Goal: Task Accomplishment & Management: Complete application form

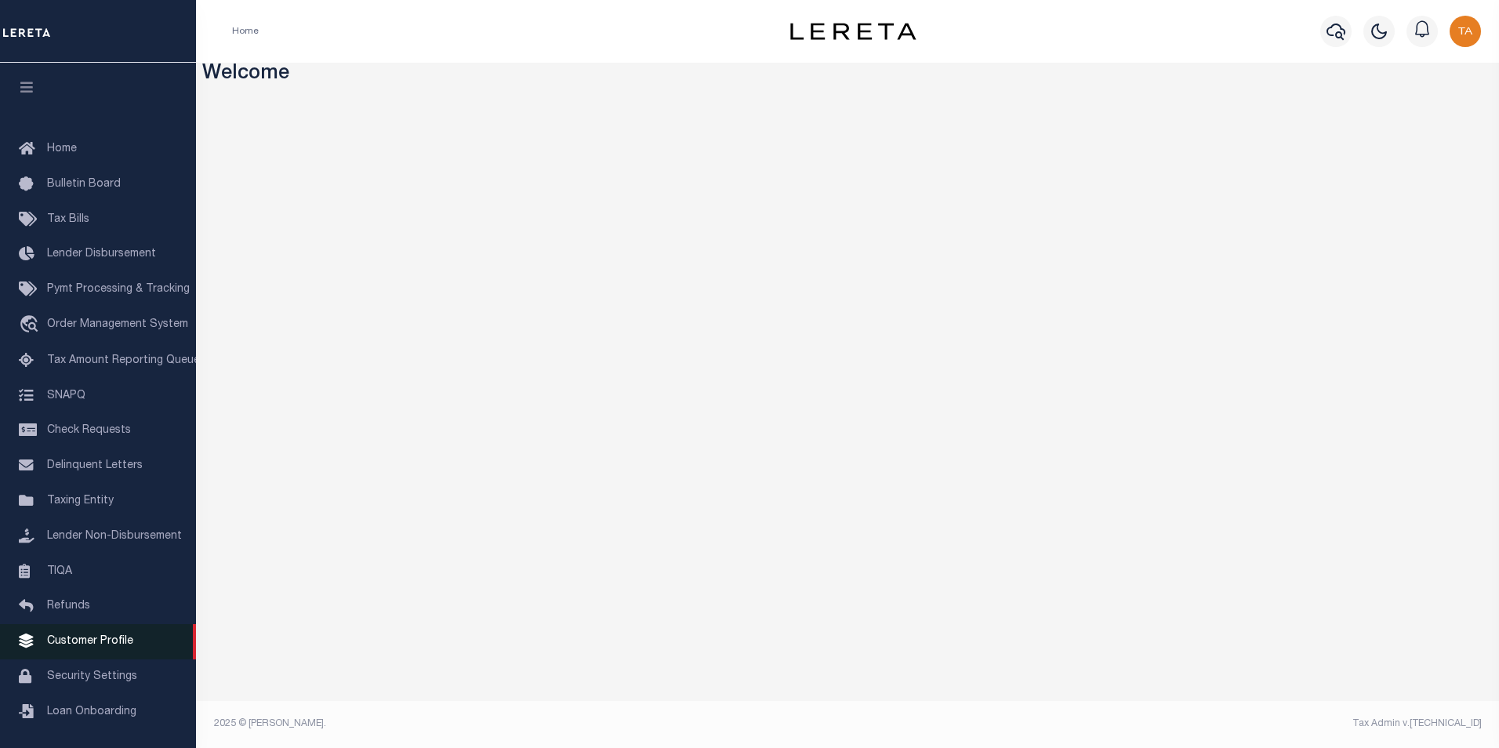
click at [63, 647] on span "Customer Profile" at bounding box center [90, 641] width 86 height 11
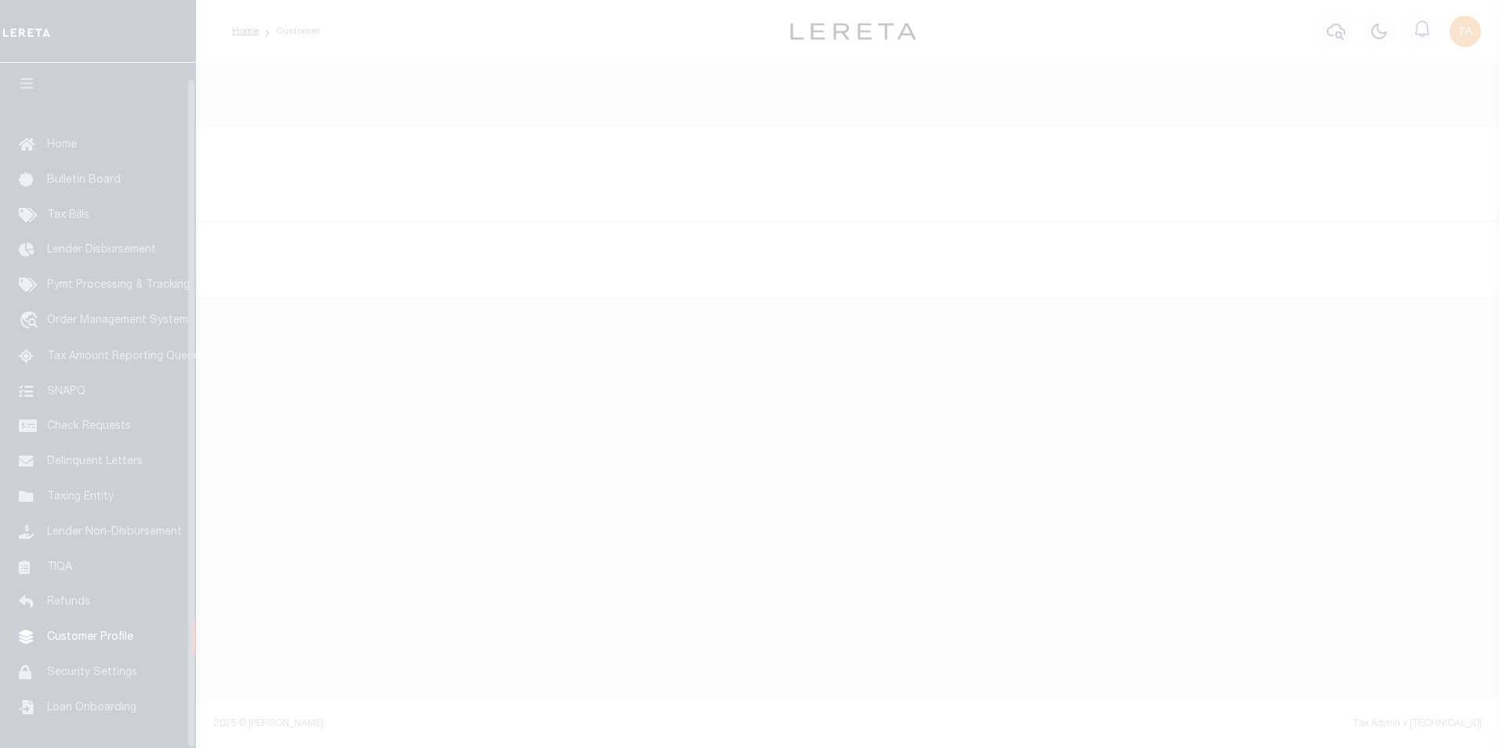
scroll to position [16, 0]
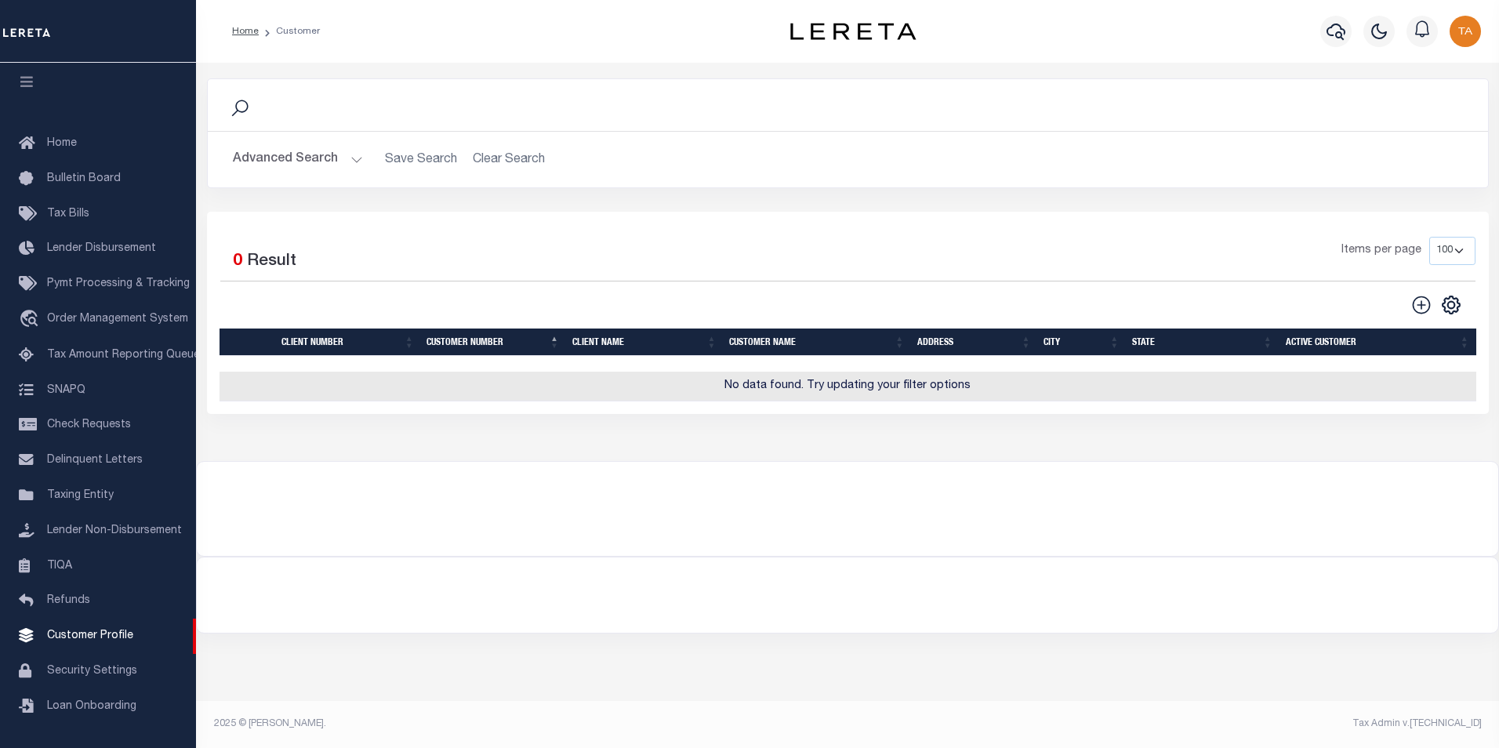
click at [342, 158] on button "Advanced Search" at bounding box center [298, 159] width 130 height 31
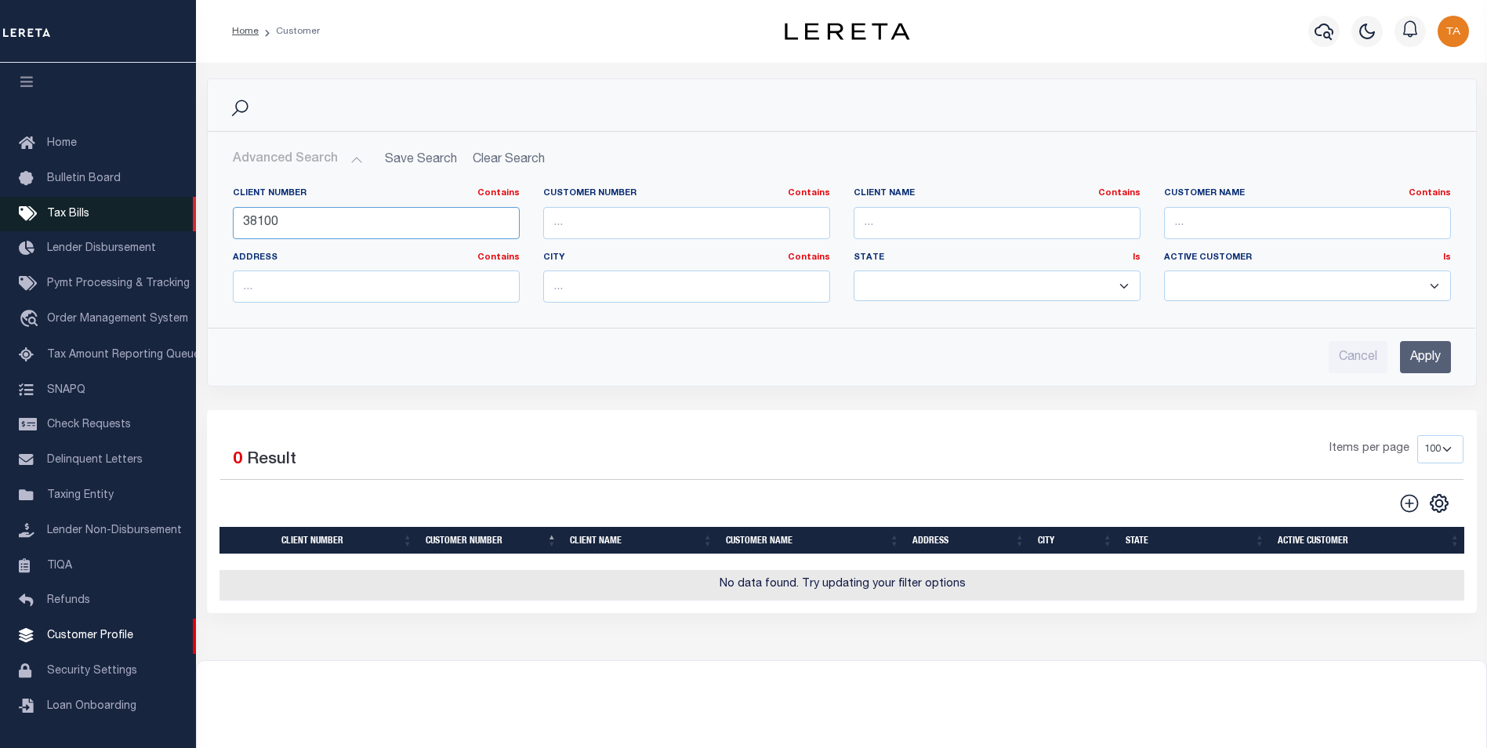
drag, startPoint x: 296, startPoint y: 221, endPoint x: 0, endPoint y: 189, distance: 297.3
click at [0, 189] on html "Home Customer" at bounding box center [743, 425] width 1487 height 851
type input "76210"
click at [1424, 351] on input "Apply" at bounding box center [1425, 357] width 51 height 32
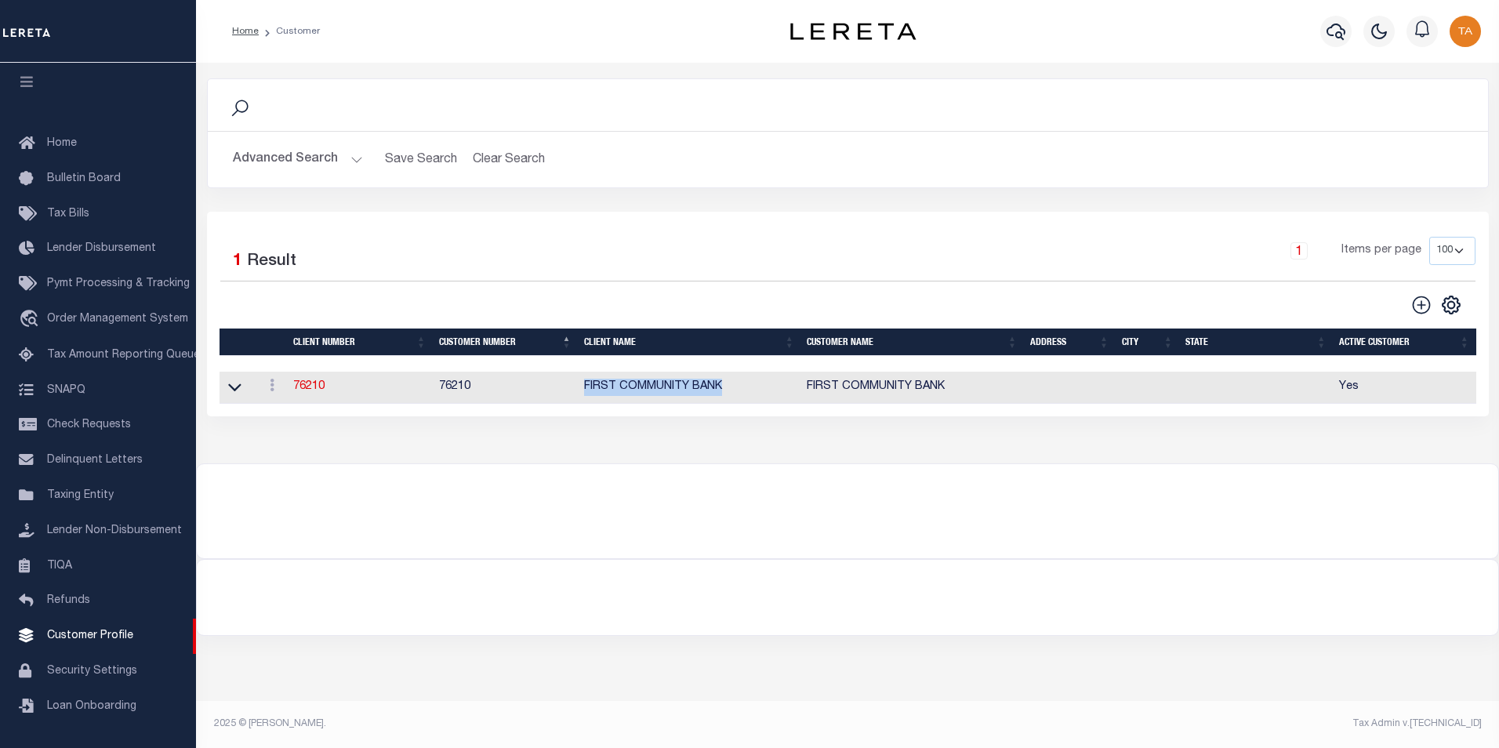
drag, startPoint x: 584, startPoint y: 390, endPoint x: 732, endPoint y: 385, distance: 148.2
click at [732, 385] on td "FIRST COMMUNITY BANK" at bounding box center [689, 388] width 223 height 32
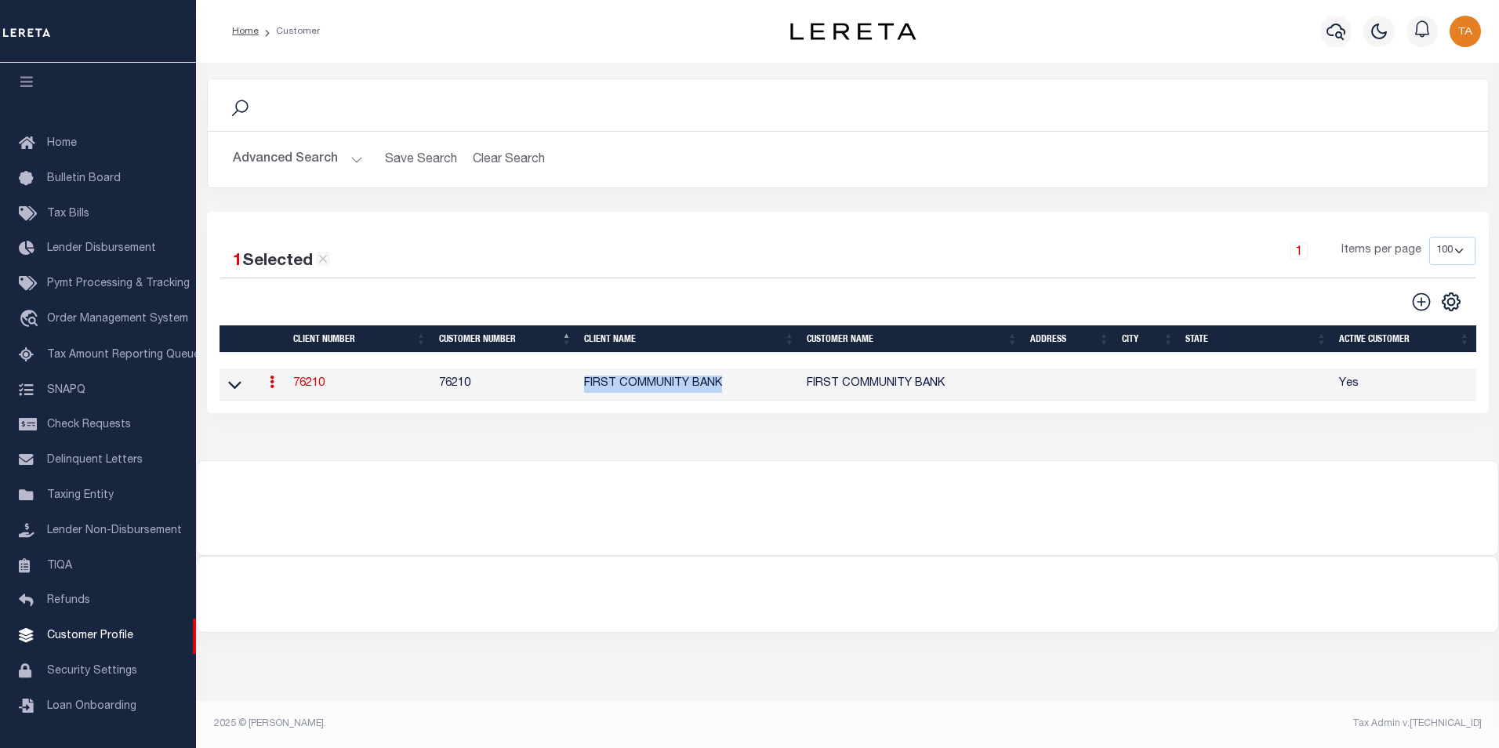
copy td "FIRST COMMUNITY BANK"
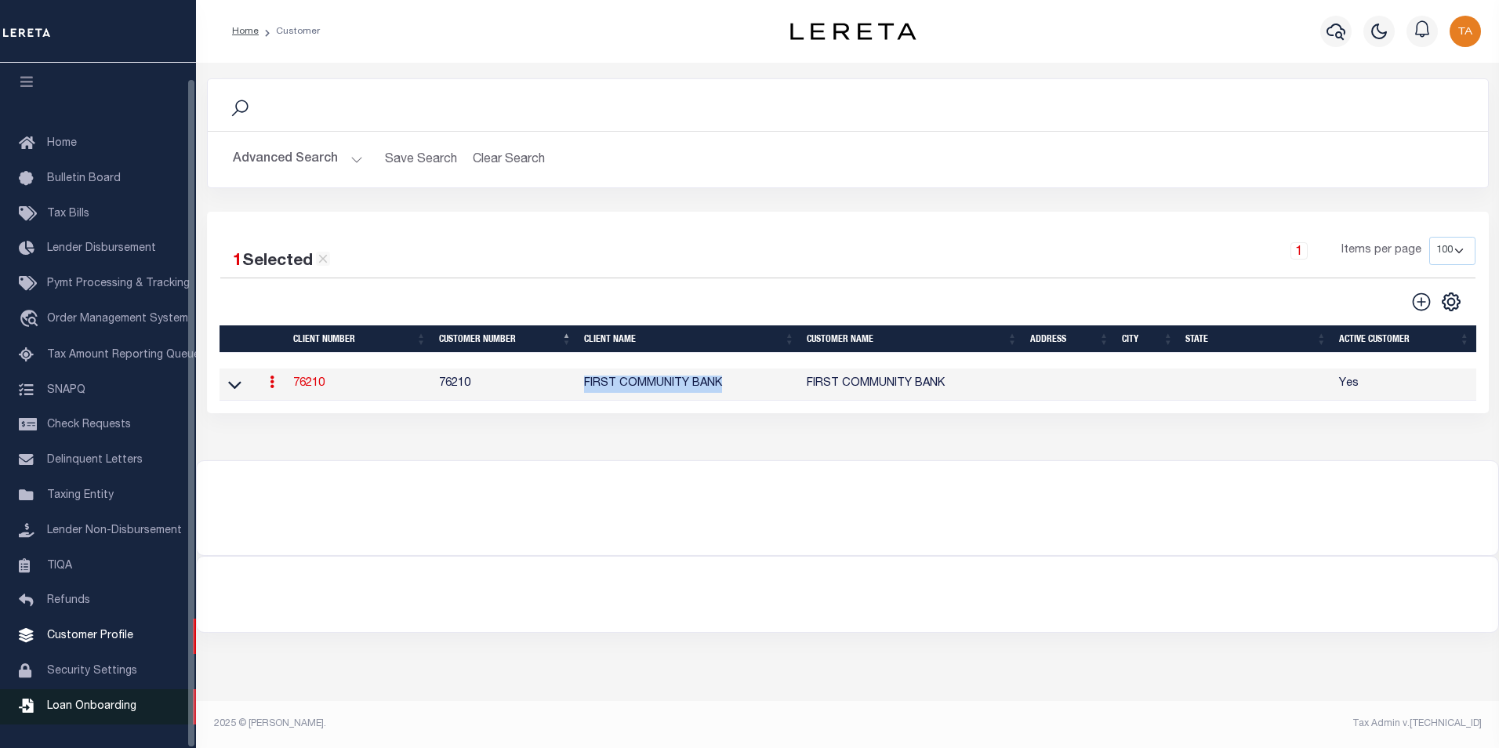
click at [107, 703] on span "Loan Onboarding" at bounding box center [91, 706] width 89 height 11
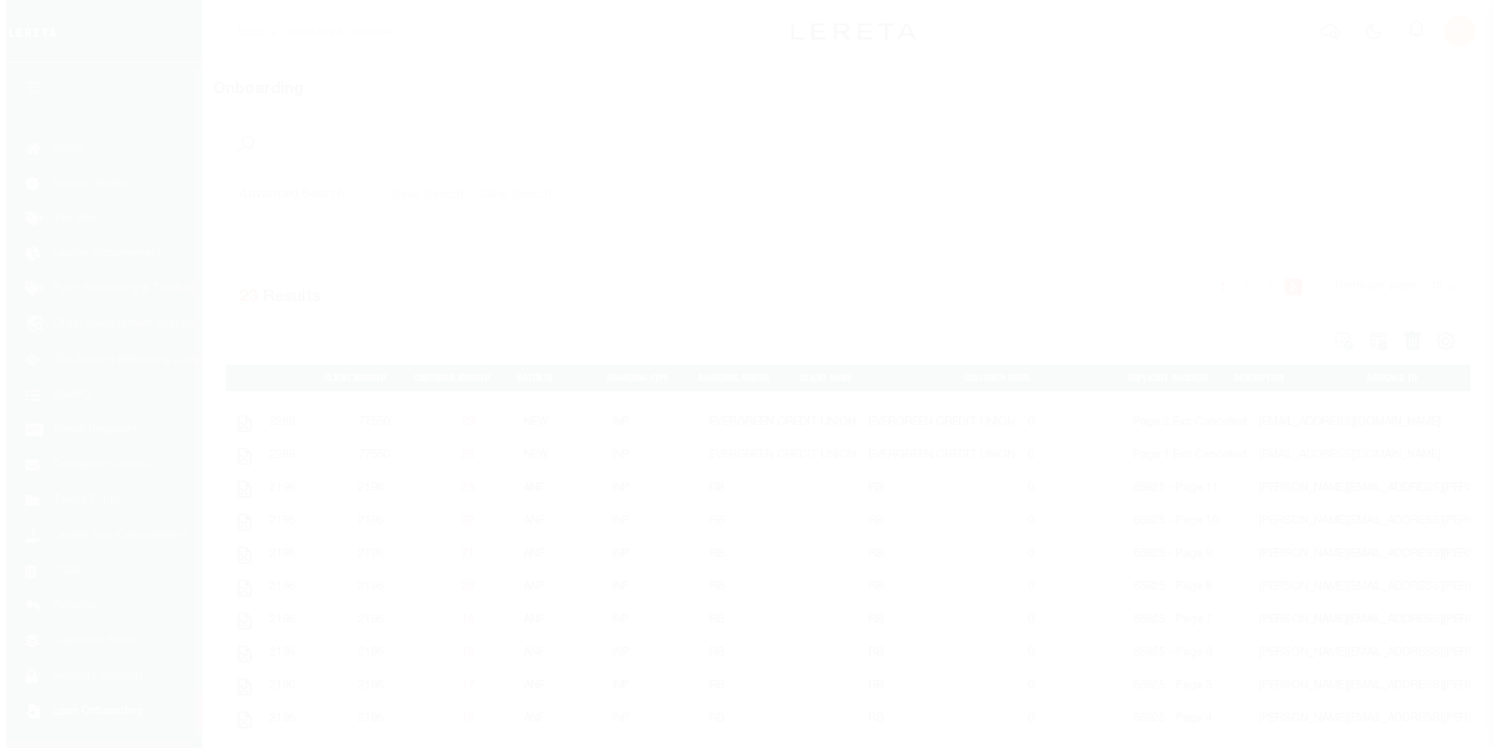
scroll to position [16, 0]
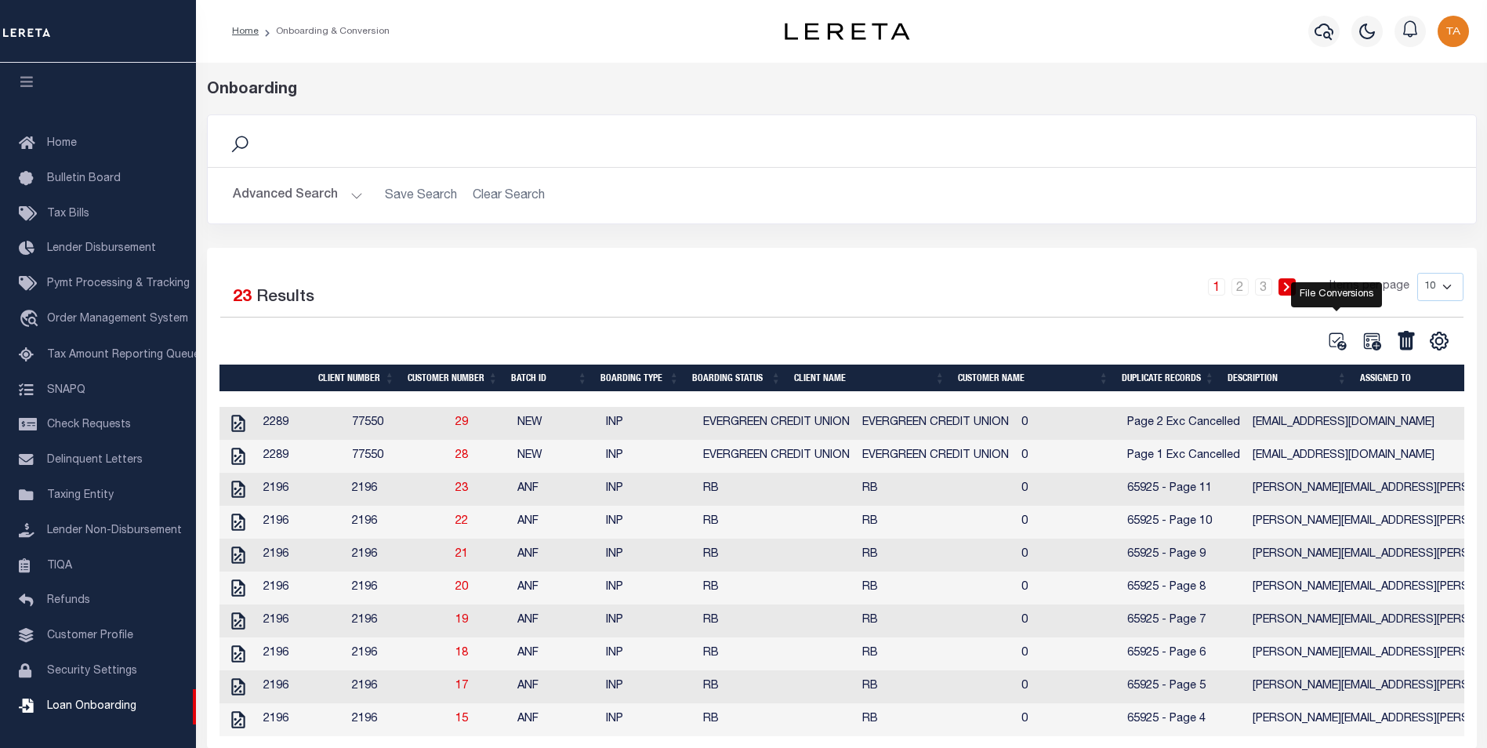
click at [1338, 339] on icon at bounding box center [1337, 341] width 20 height 20
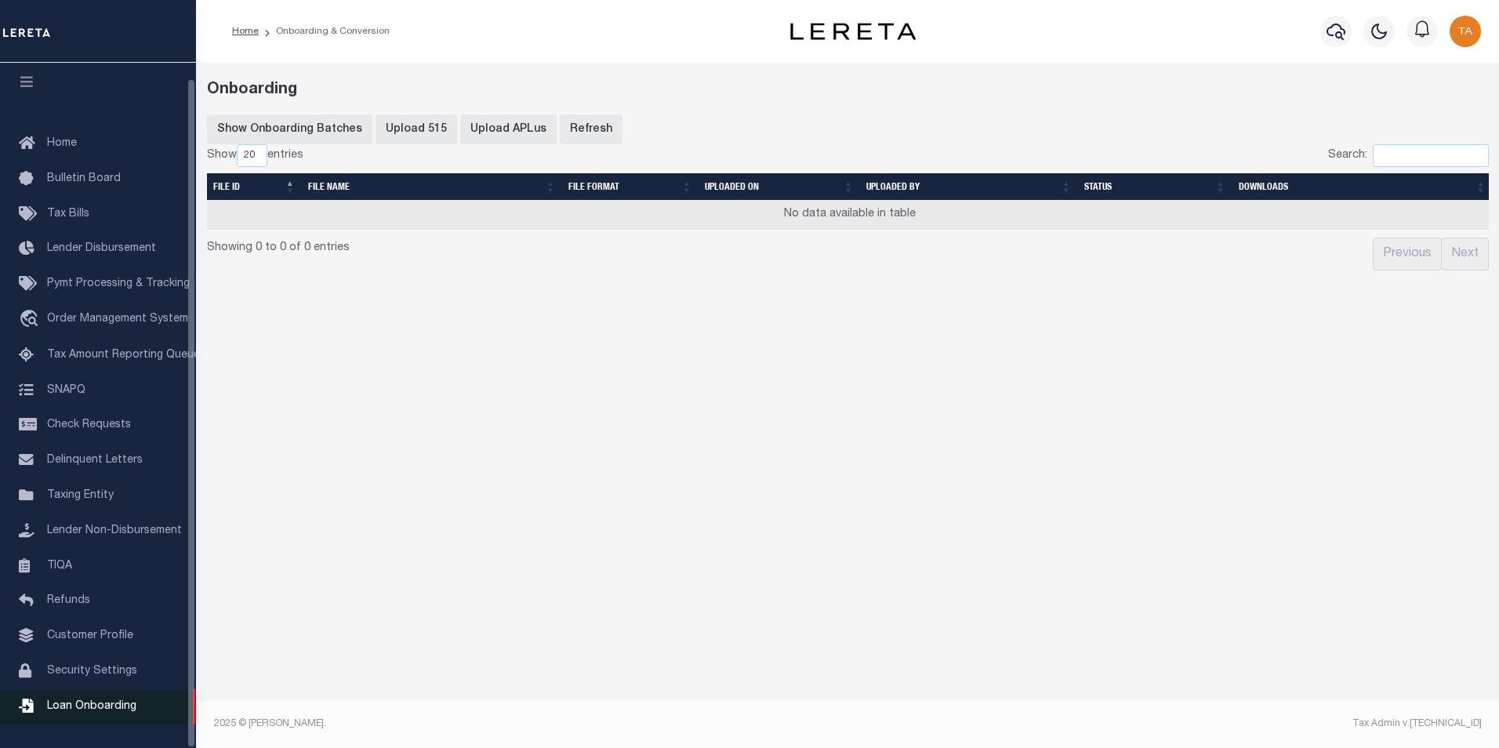
click at [114, 705] on span "Loan Onboarding" at bounding box center [91, 706] width 89 height 11
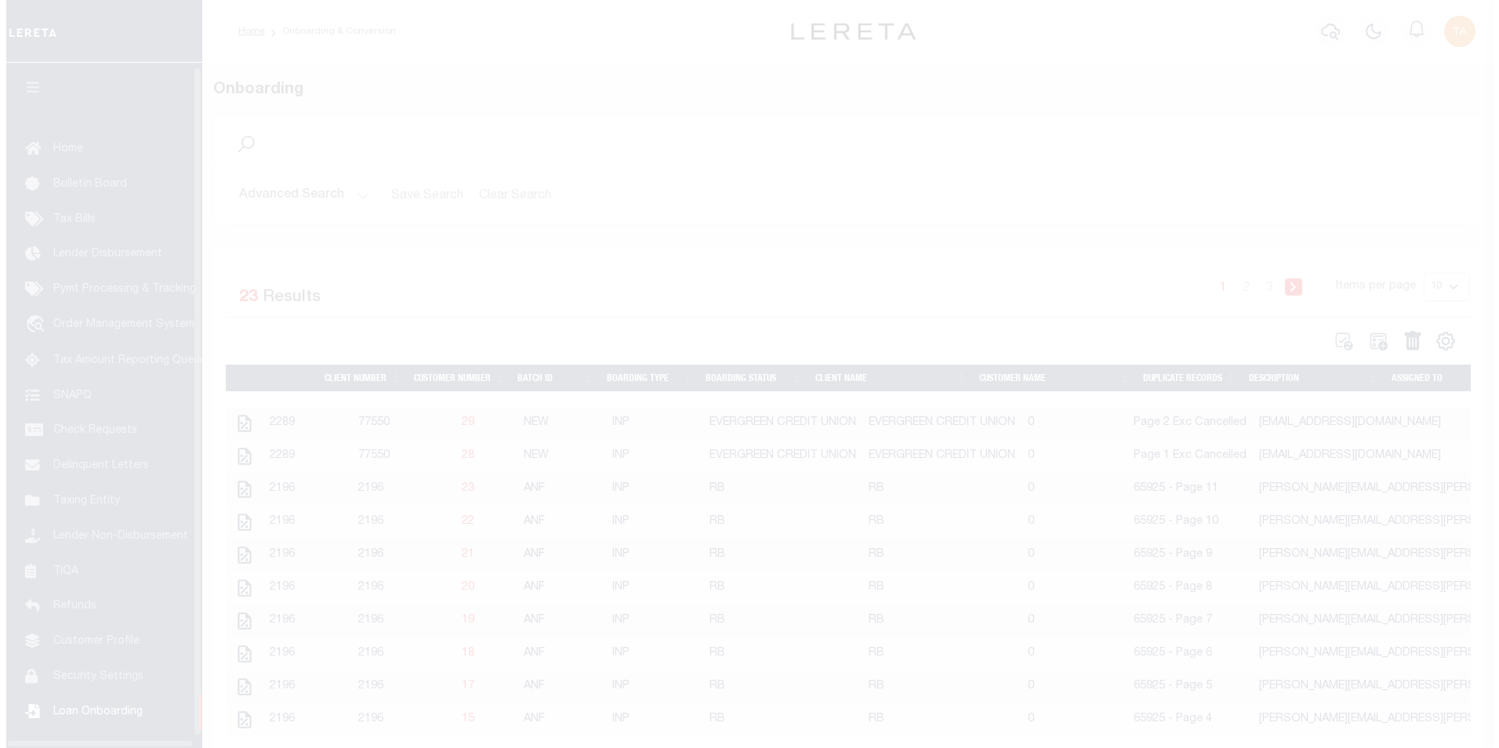
scroll to position [16, 0]
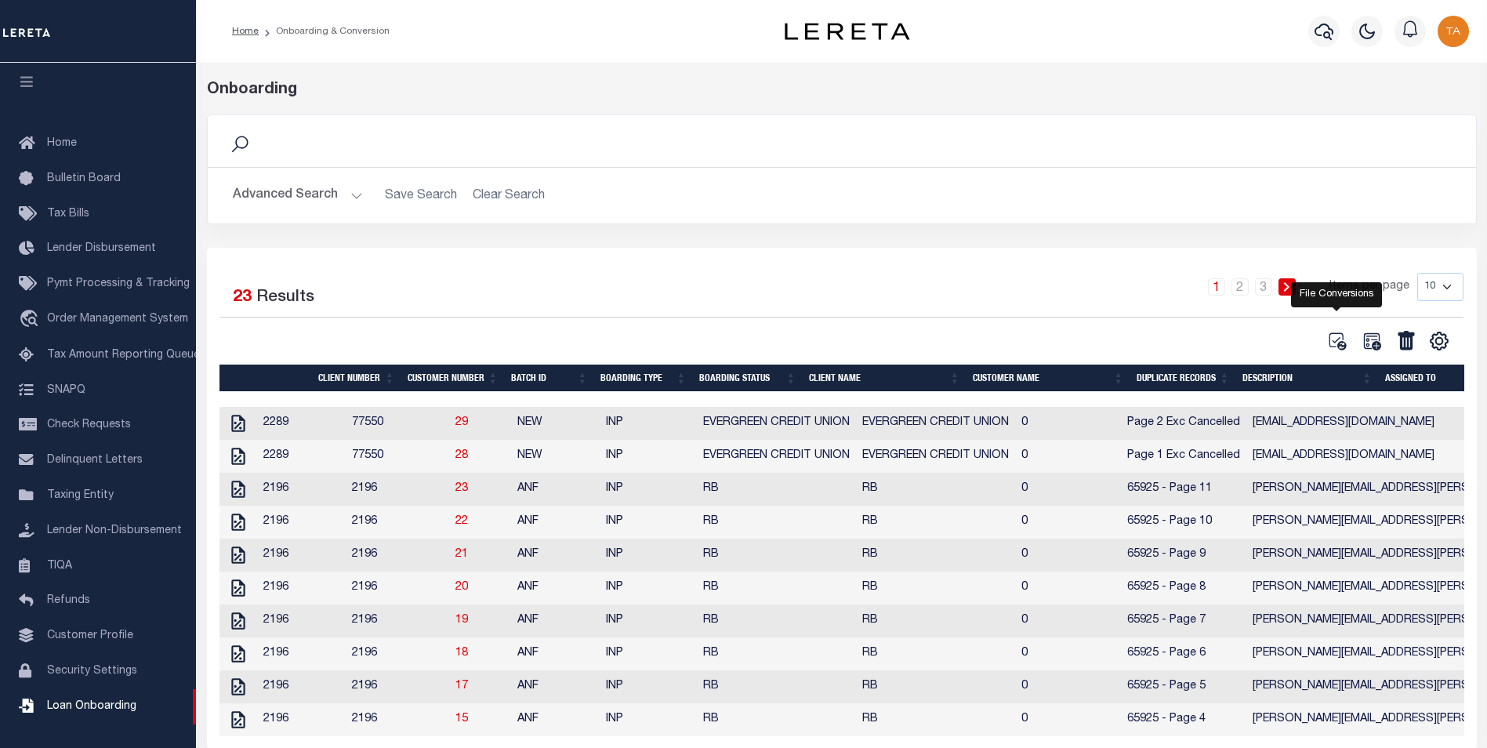
click at [1337, 344] on icon at bounding box center [1337, 341] width 20 height 20
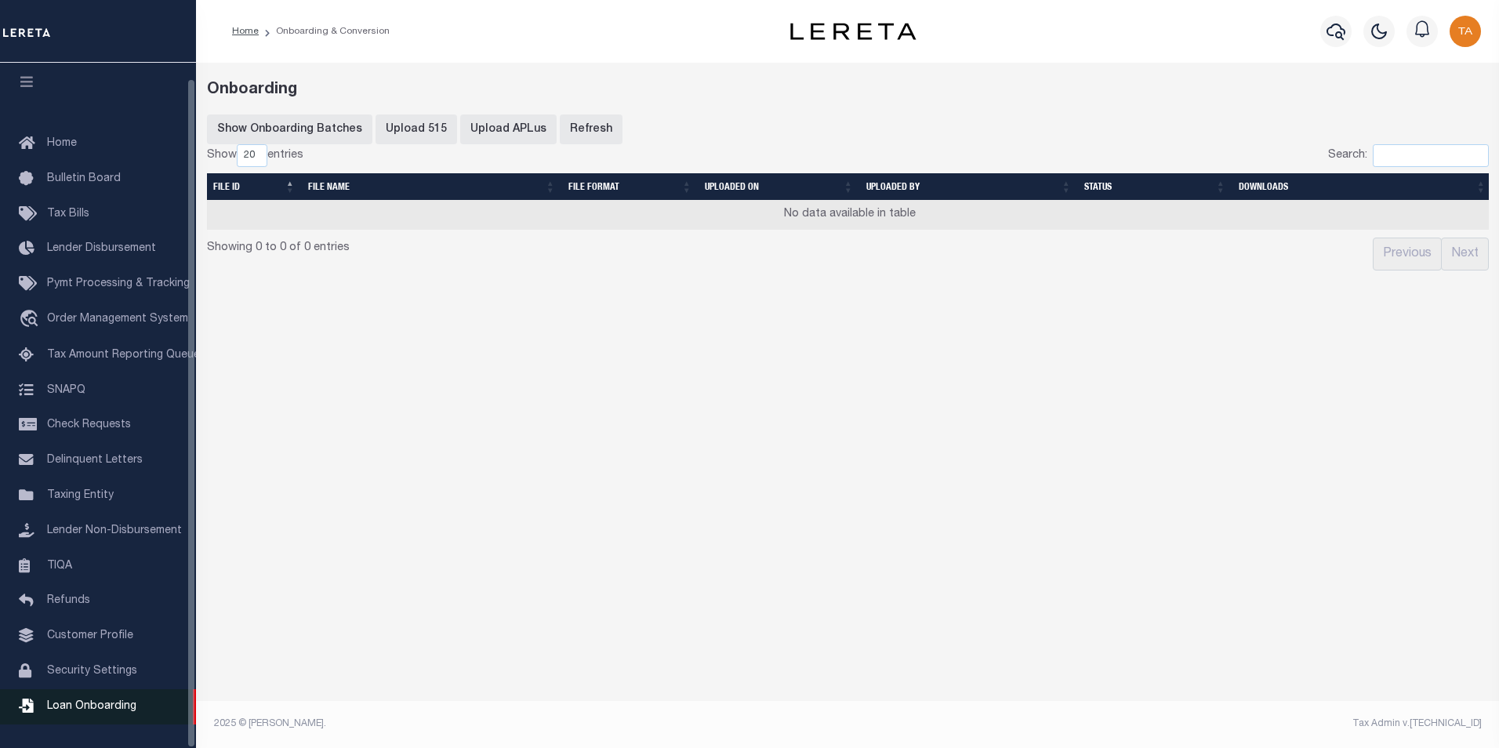
click at [93, 708] on span "Loan Onboarding" at bounding box center [91, 706] width 89 height 11
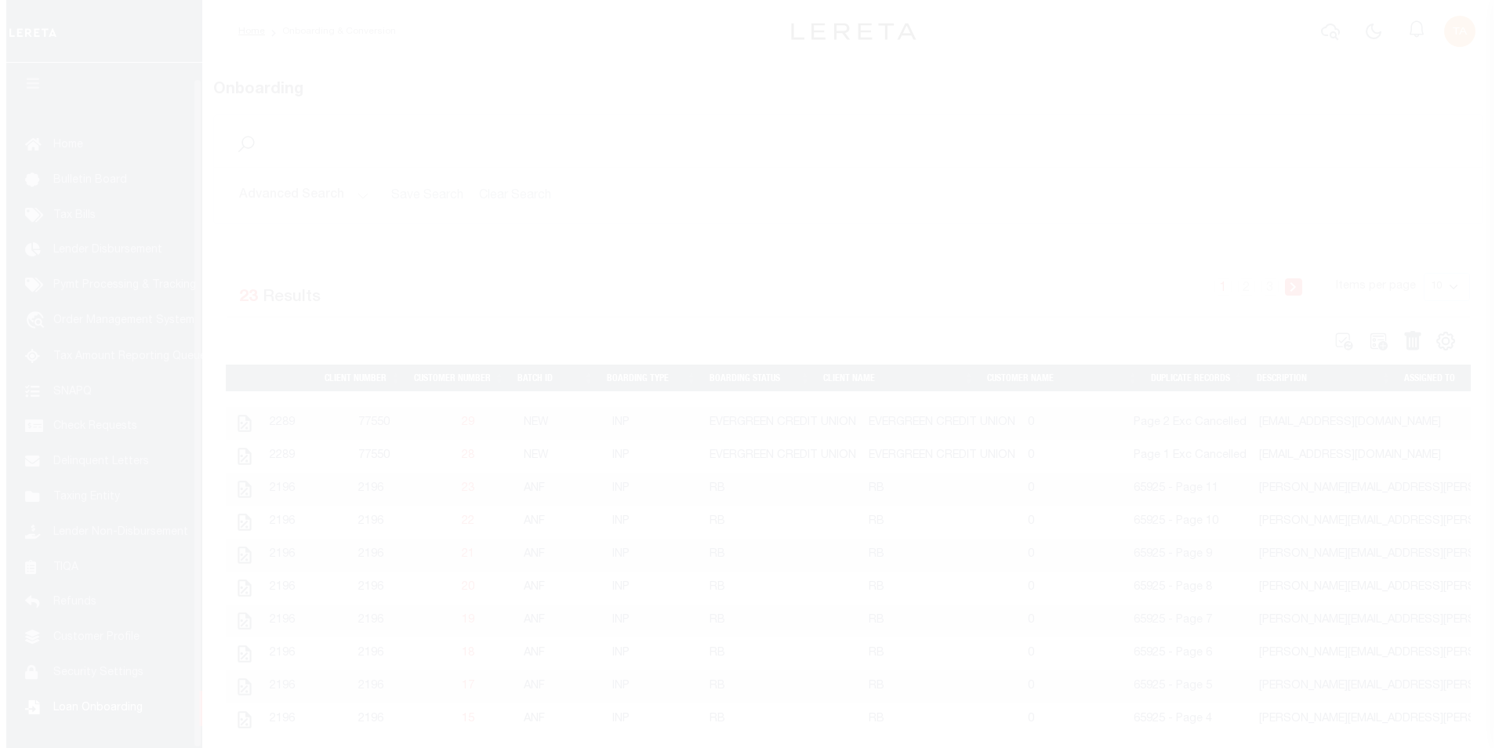
scroll to position [16, 0]
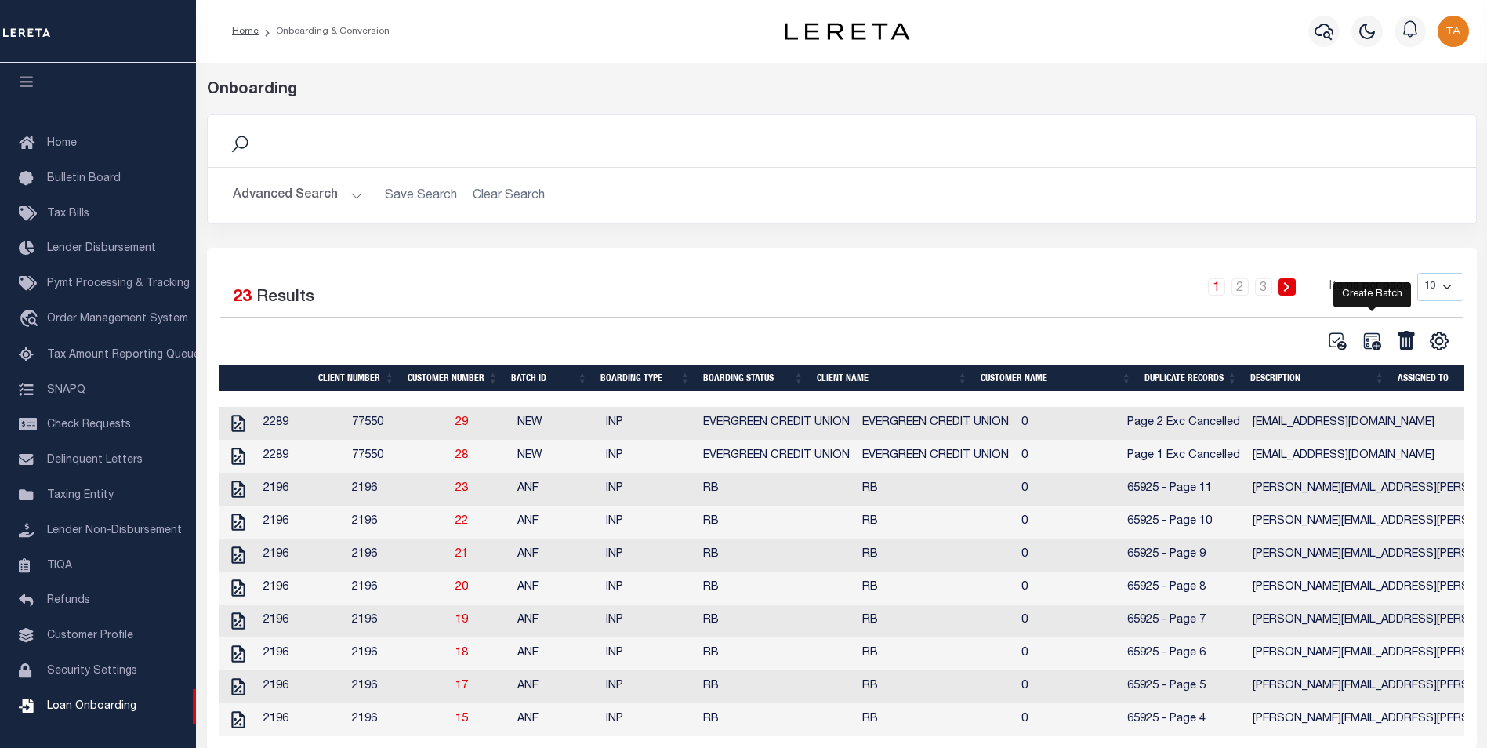
click at [1378, 346] on icon at bounding box center [1371, 340] width 17 height 17
select select
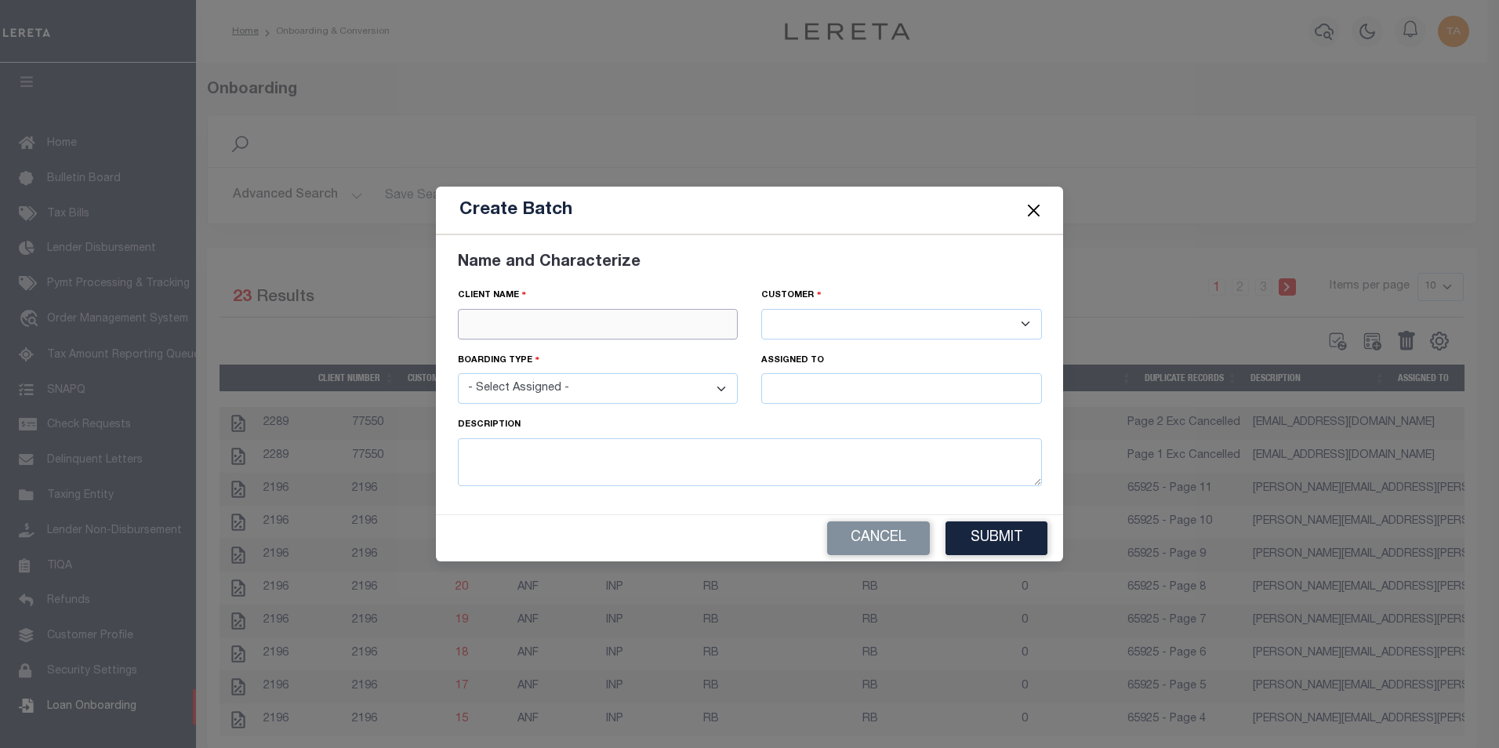
click at [560, 323] on input "text" at bounding box center [598, 324] width 281 height 31
paste input "FIRST COMMUNITY BANK"
click at [528, 357] on div "FIRST COMMUNITY BANK" at bounding box center [598, 351] width 279 height 25
type input "FIRST COMMUNITY BANK"
click at [527, 389] on select "- Select Assigned - NEW - New Loan REF - Refinance Loan CWF - Conversion with F…" at bounding box center [598, 388] width 281 height 31
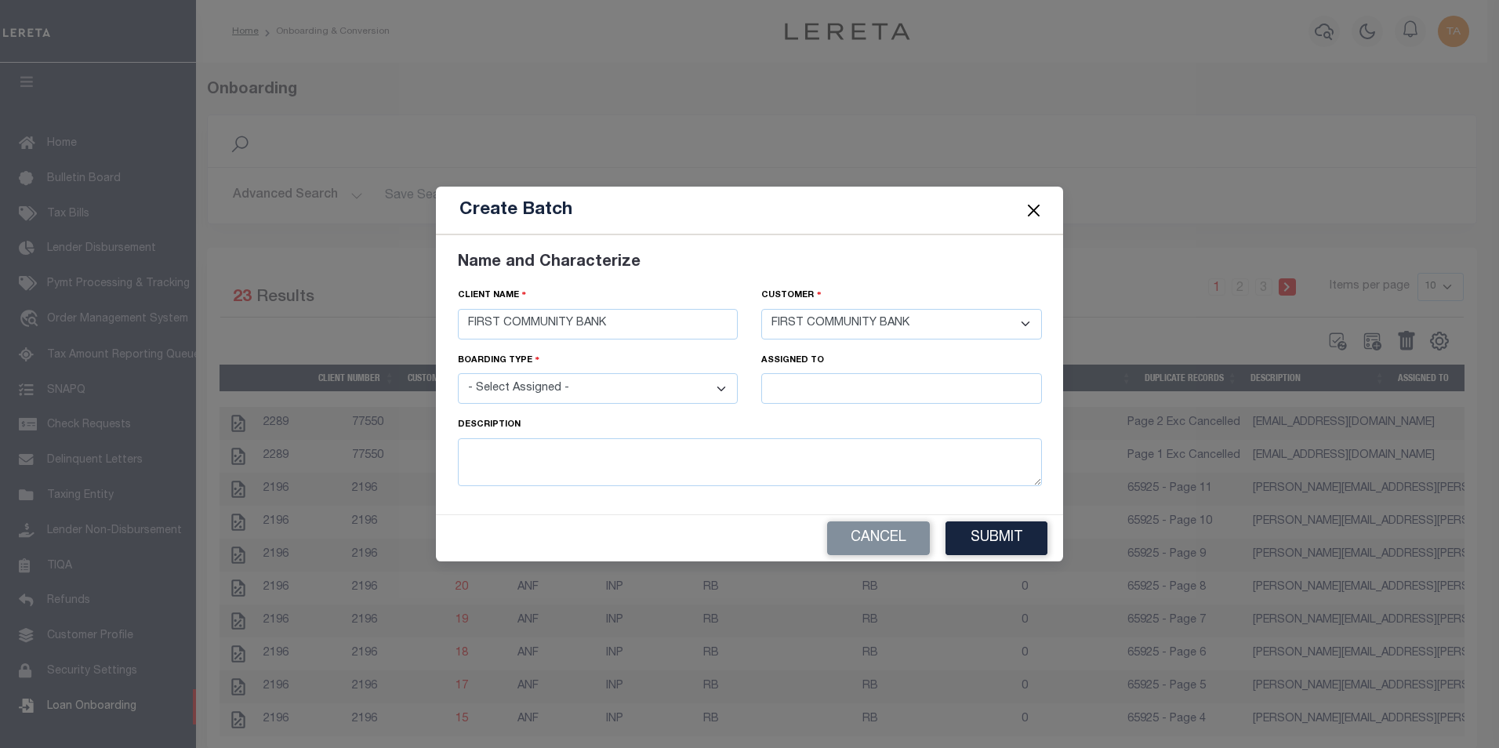
select select "NEW"
click at [458, 373] on select "- Select Assigned - NEW - New Loan REF - Refinance Loan CWF - Conversion with F…" at bounding box center [598, 388] width 281 height 31
click at [826, 384] on input "text" at bounding box center [901, 388] width 281 height 31
type input "[PERSON_NAME]"
click at [677, 466] on textarea at bounding box center [750, 462] width 584 height 48
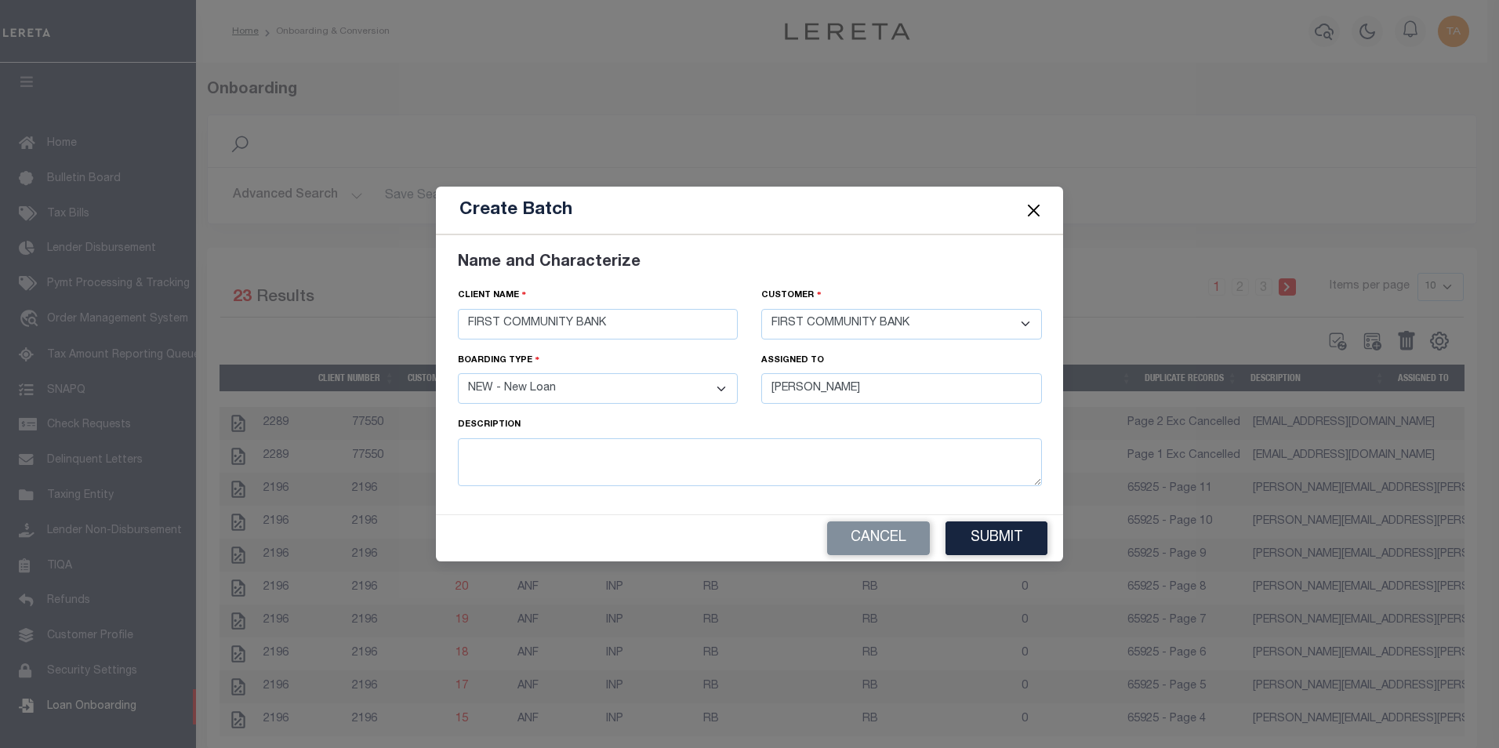
click at [867, 407] on div "assigned to [PERSON_NAME]" at bounding box center [901, 384] width 304 height 64
click at [852, 393] on input "[PERSON_NAME]" at bounding box center [901, 388] width 281 height 31
click at [512, 454] on textarea at bounding box center [750, 462] width 584 height 48
type textarea "Page 6 - Talha"
click at [1015, 540] on button "Submit" at bounding box center [996, 538] width 102 height 34
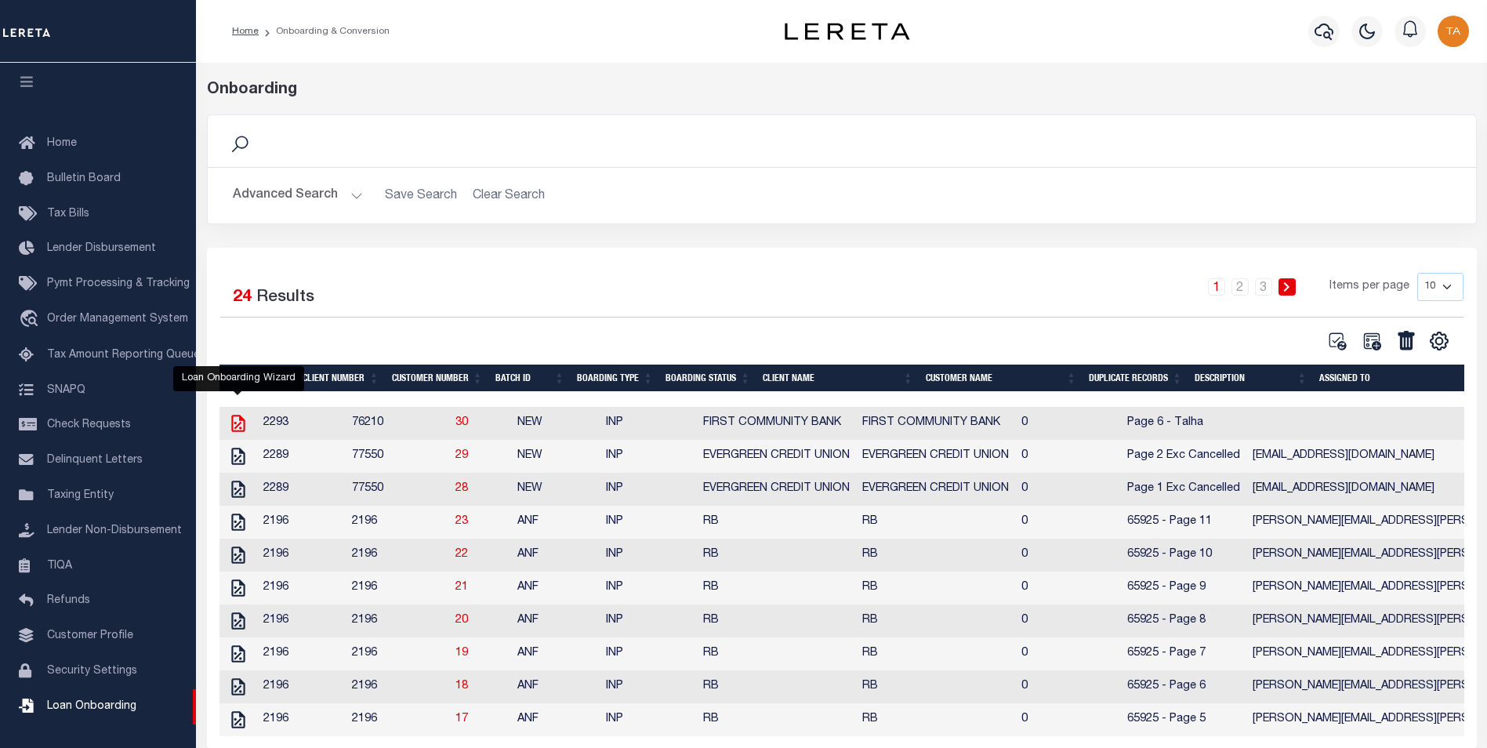
click at [231, 421] on icon at bounding box center [237, 423] width 13 height 17
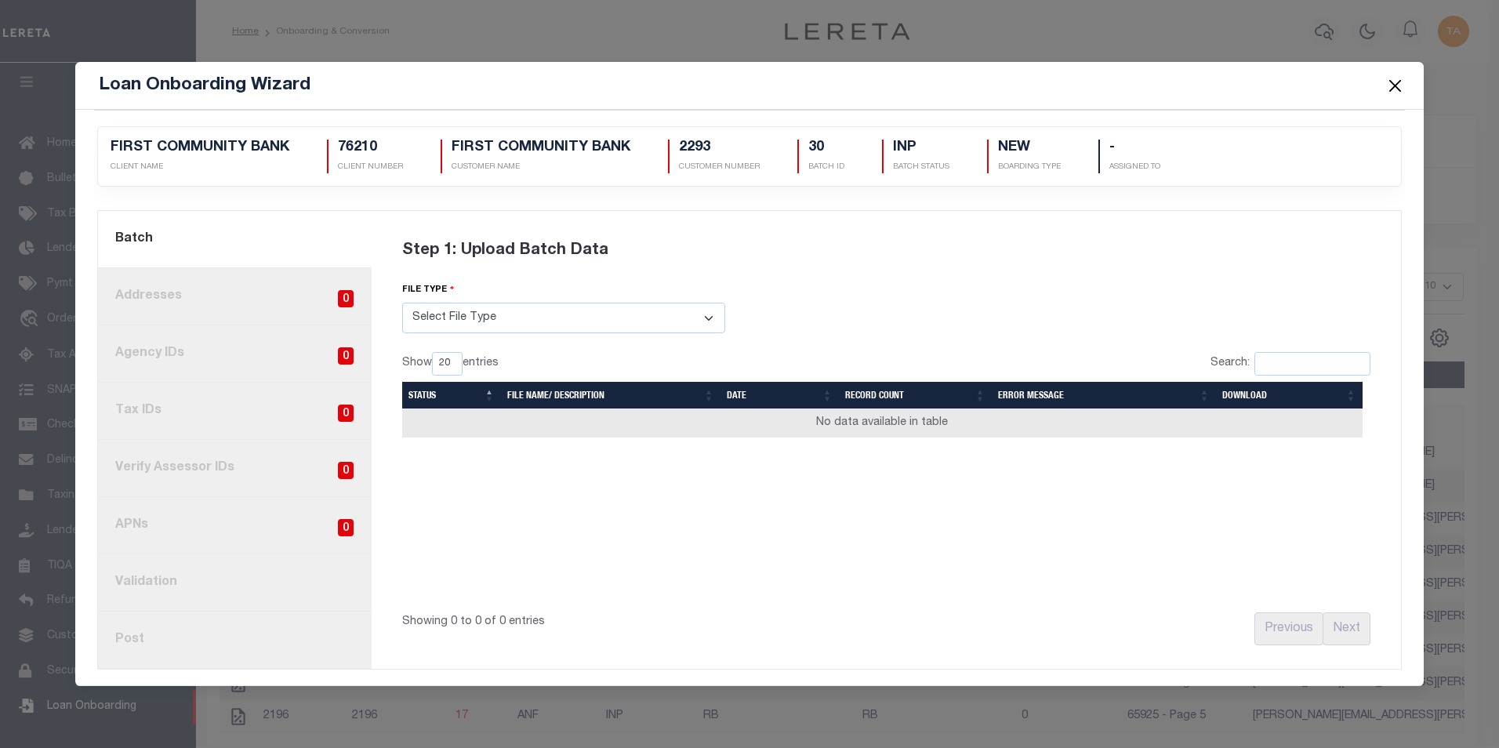
click at [550, 313] on select "Select File Type Lereta Lereta Conversion Zip" at bounding box center [563, 318] width 323 height 31
select select "LERETA"
click at [402, 303] on select "Select File Type Lereta Lereta Conversion Zip" at bounding box center [563, 318] width 323 height 31
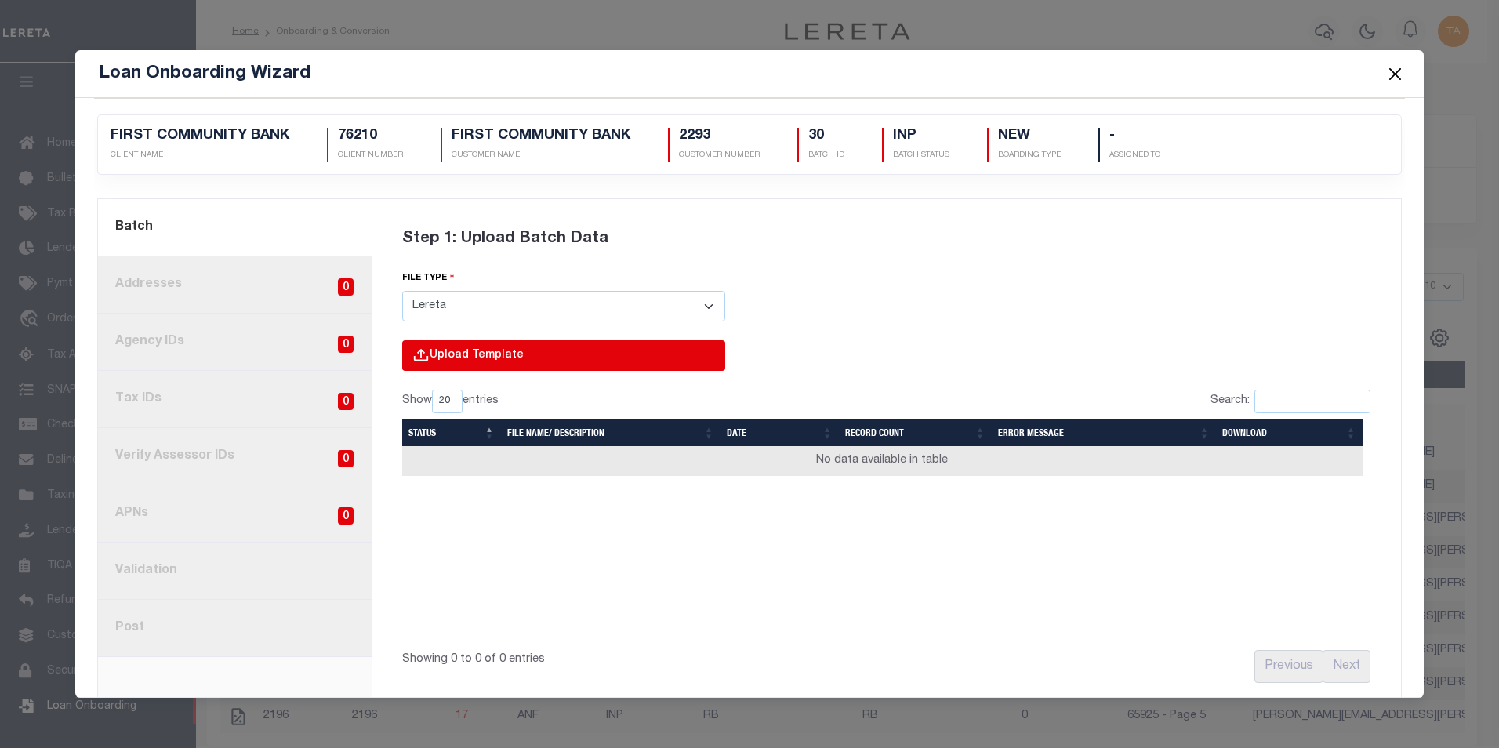
click at [443, 361] on input "file" at bounding box center [352, 371] width 746 height 63
type input "C:\fakepath\lender-76210-lien_page_6.csv"
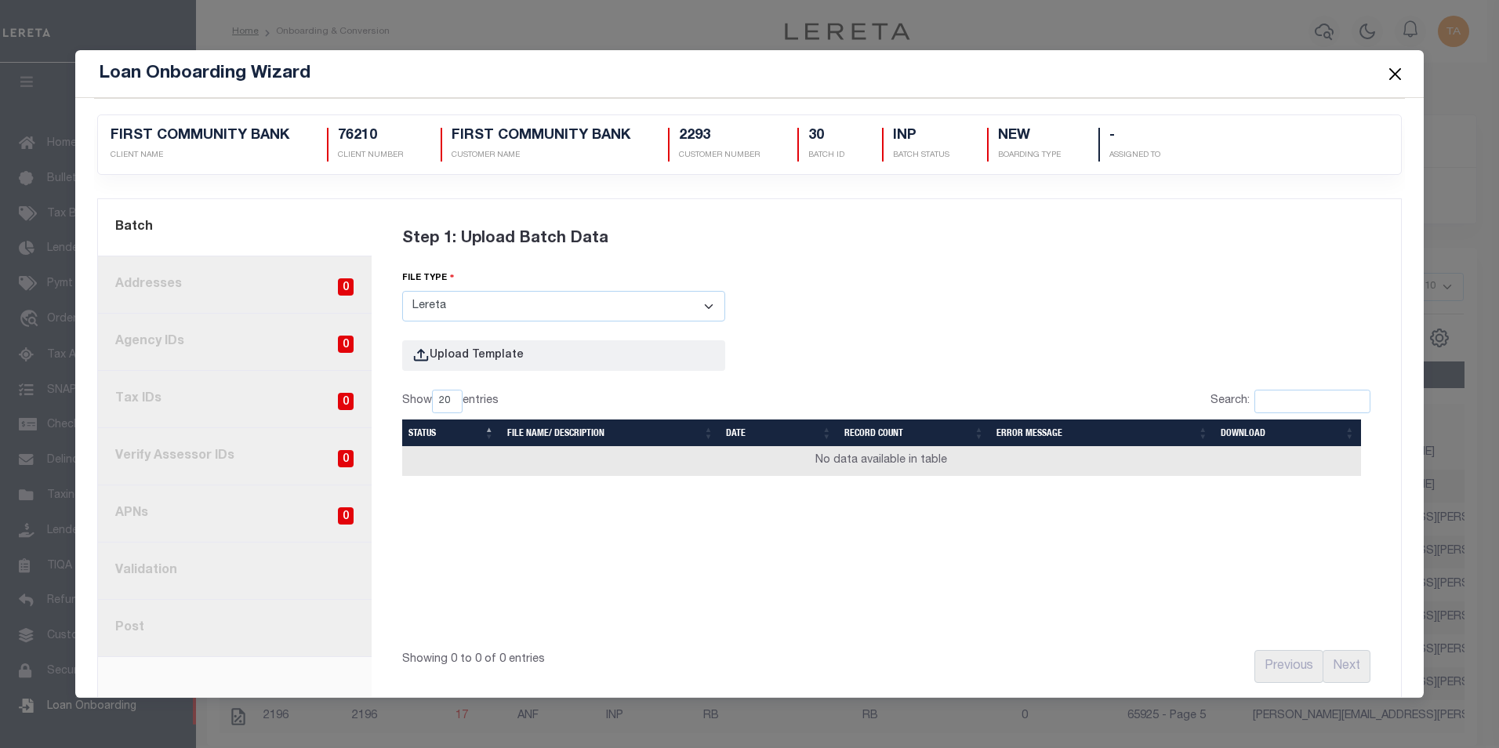
click at [1395, 74] on button "Close" at bounding box center [1394, 73] width 20 height 20
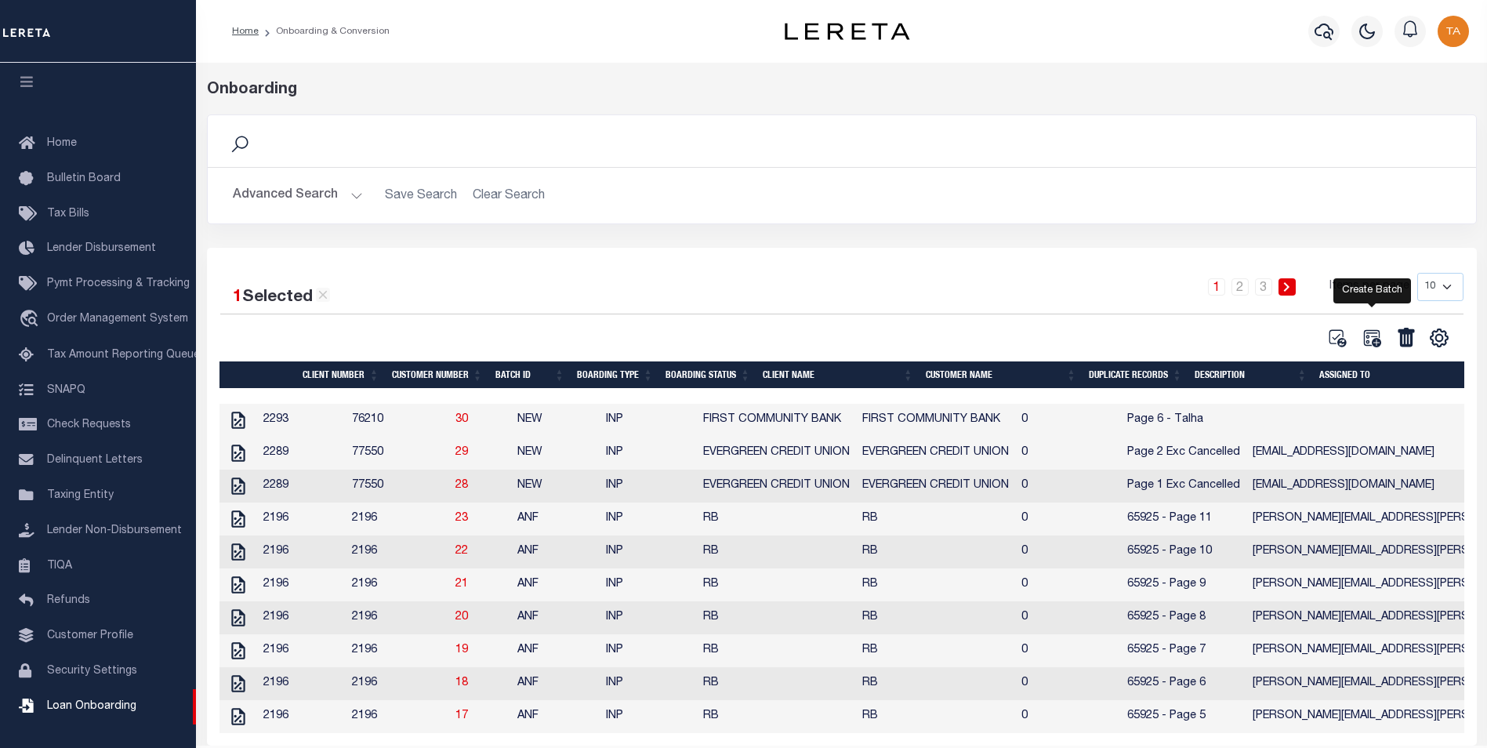
click at [1373, 340] on icon at bounding box center [1372, 338] width 20 height 20
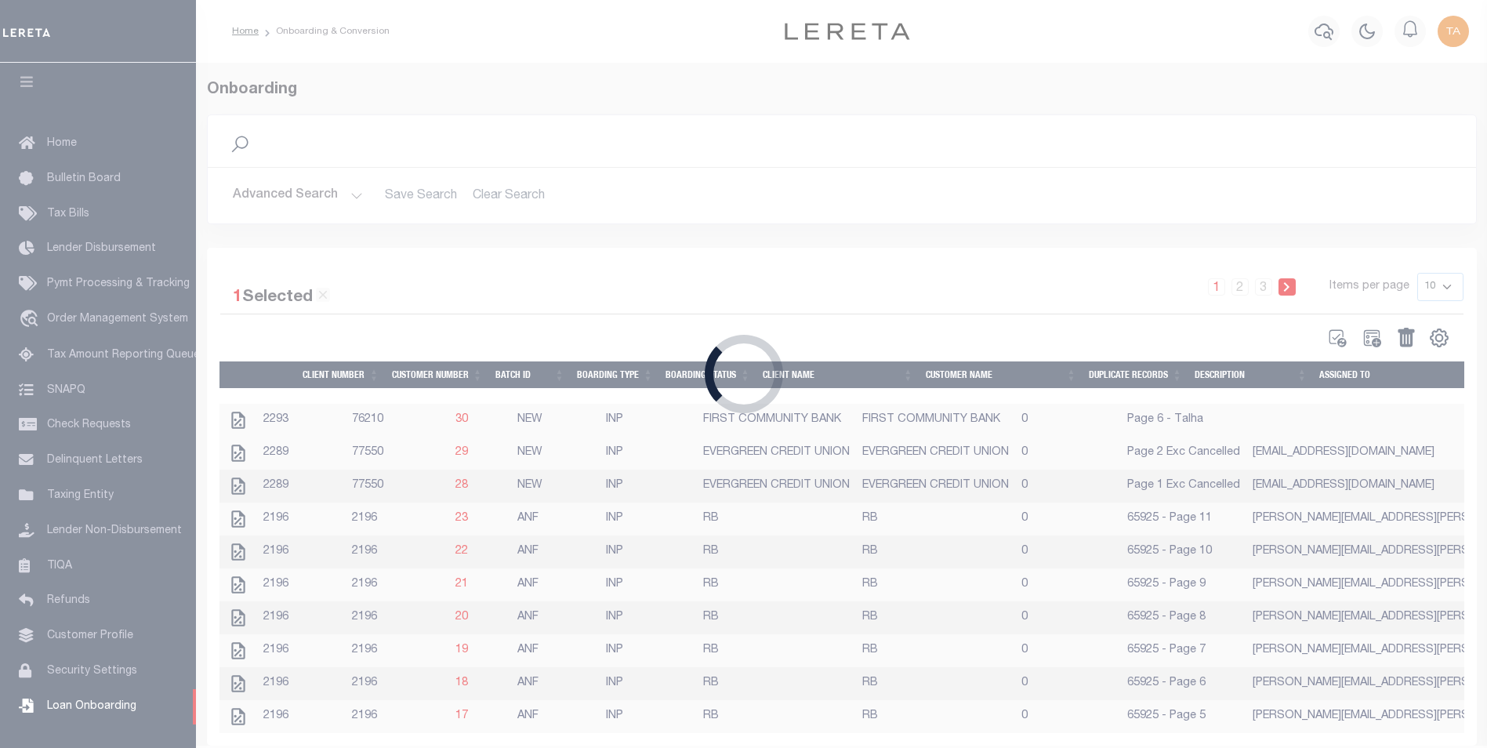
select select
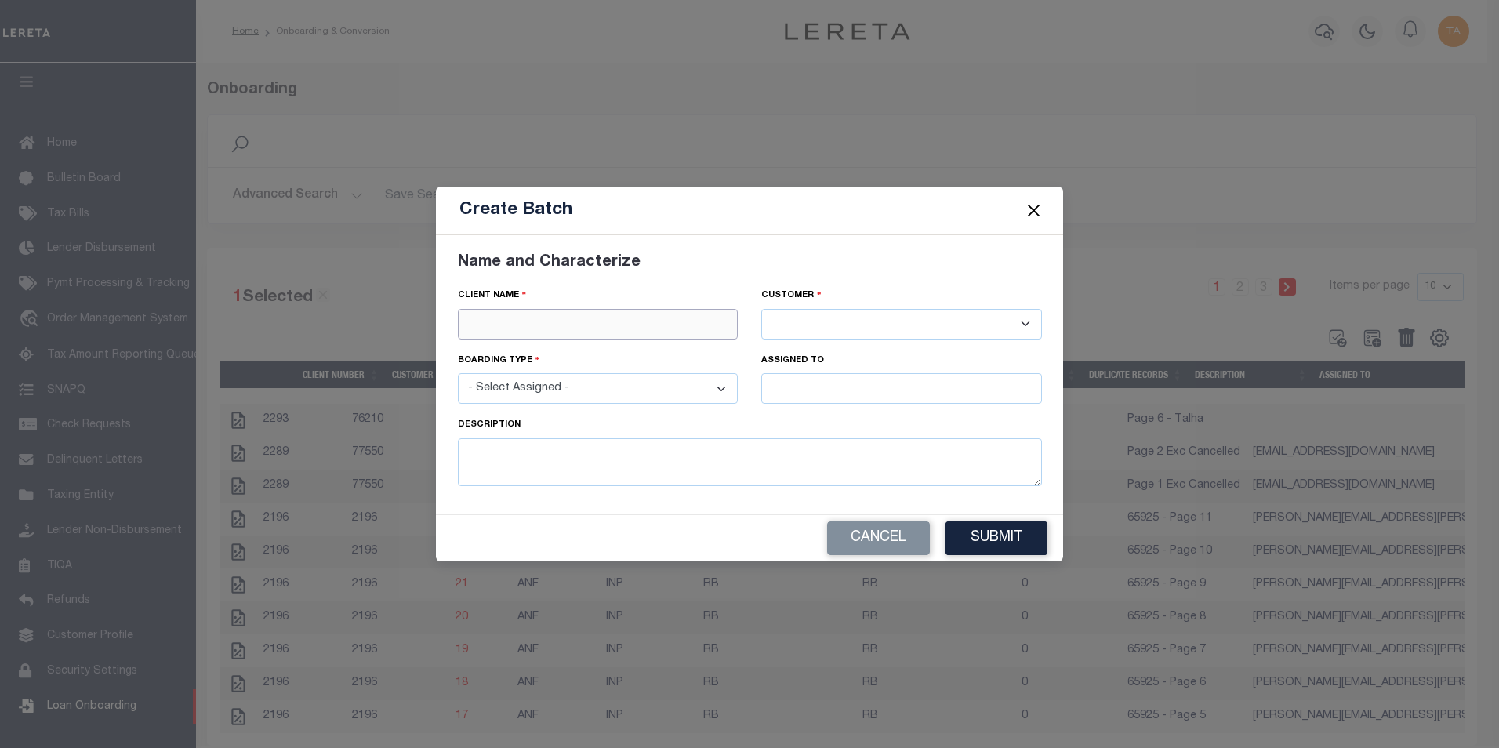
click at [556, 327] on input "text" at bounding box center [598, 324] width 281 height 31
paste input "FIRST COMMUNITY BANK"
click at [531, 349] on div "FIRST COMMUNITY BANK" at bounding box center [598, 351] width 279 height 25
type input "FIRST COMMUNITY BANK"
click at [537, 388] on select "- Select Assigned - NEW - New Loan REF - Refinance Loan CWF - Conversion with F…" at bounding box center [598, 388] width 281 height 31
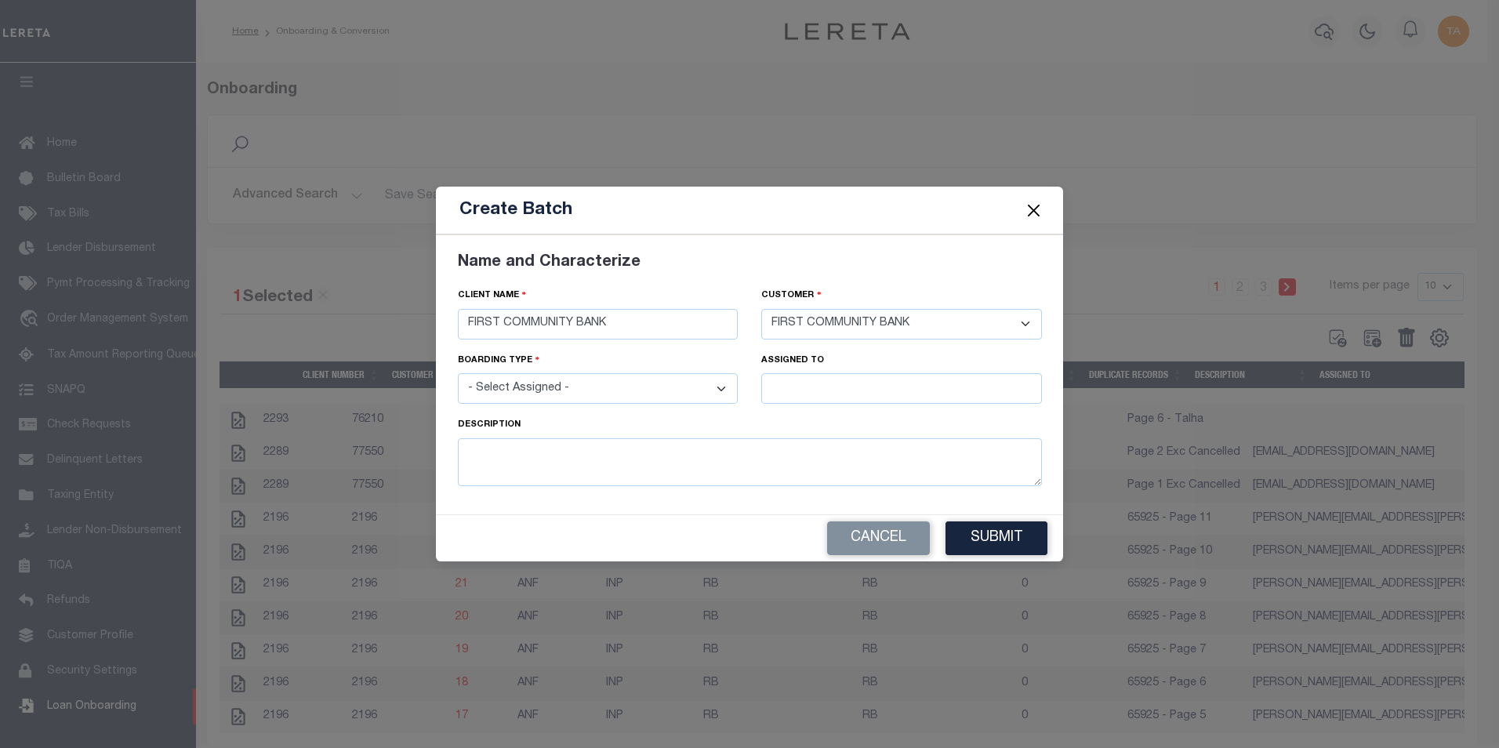
select select "NEW"
click at [458, 373] on select "- Select Assigned - NEW - New Loan REF - Refinance Loan CWF - Conversion with F…" at bounding box center [598, 388] width 281 height 31
click at [804, 380] on input "text" at bounding box center [901, 388] width 281 height 31
type input "[PERSON_NAME]"
click at [792, 420] on div "[PERSON_NAME]" at bounding box center [901, 417] width 279 height 25
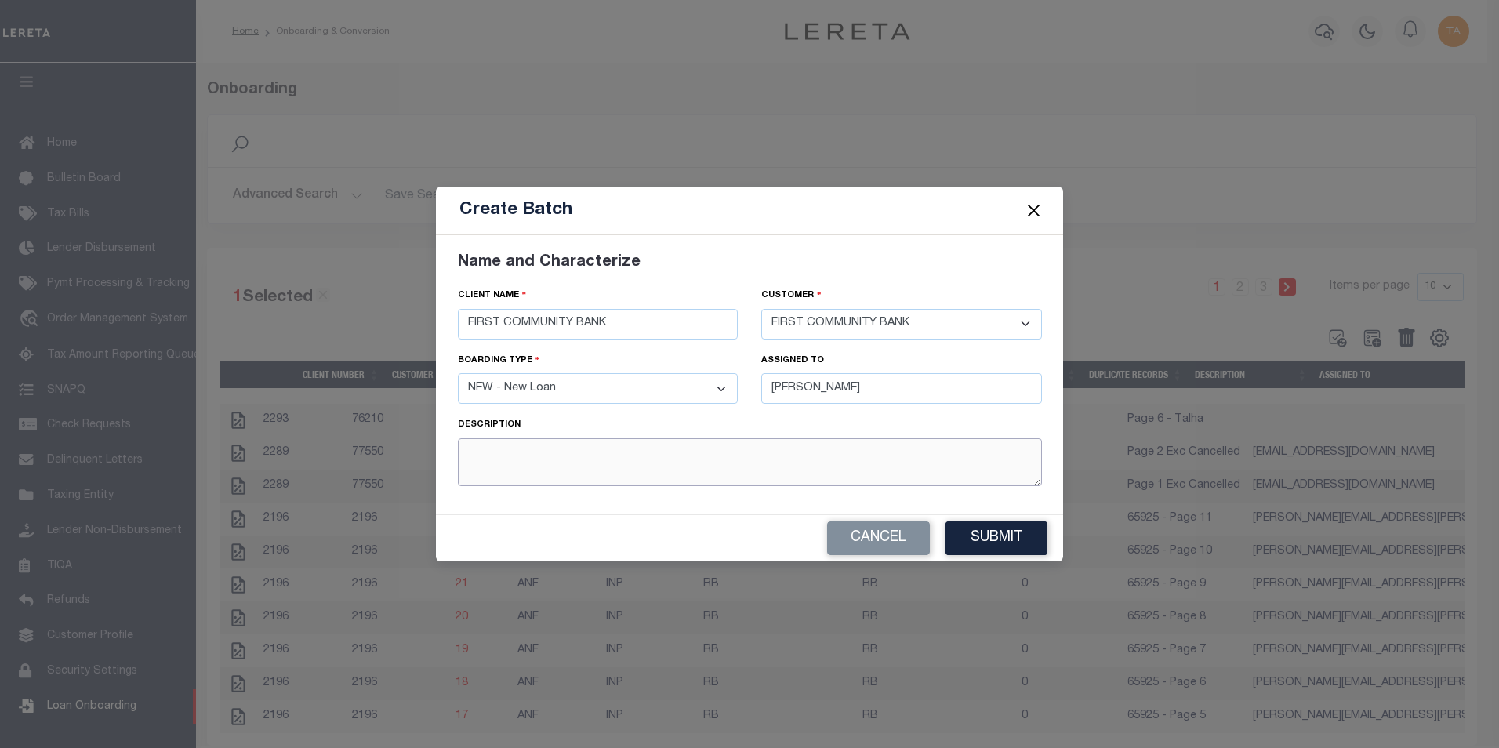
click at [569, 473] on textarea at bounding box center [750, 462] width 584 height 48
type textarea "Page 8 - Talha"
click at [1017, 535] on button "Submit" at bounding box center [996, 538] width 102 height 34
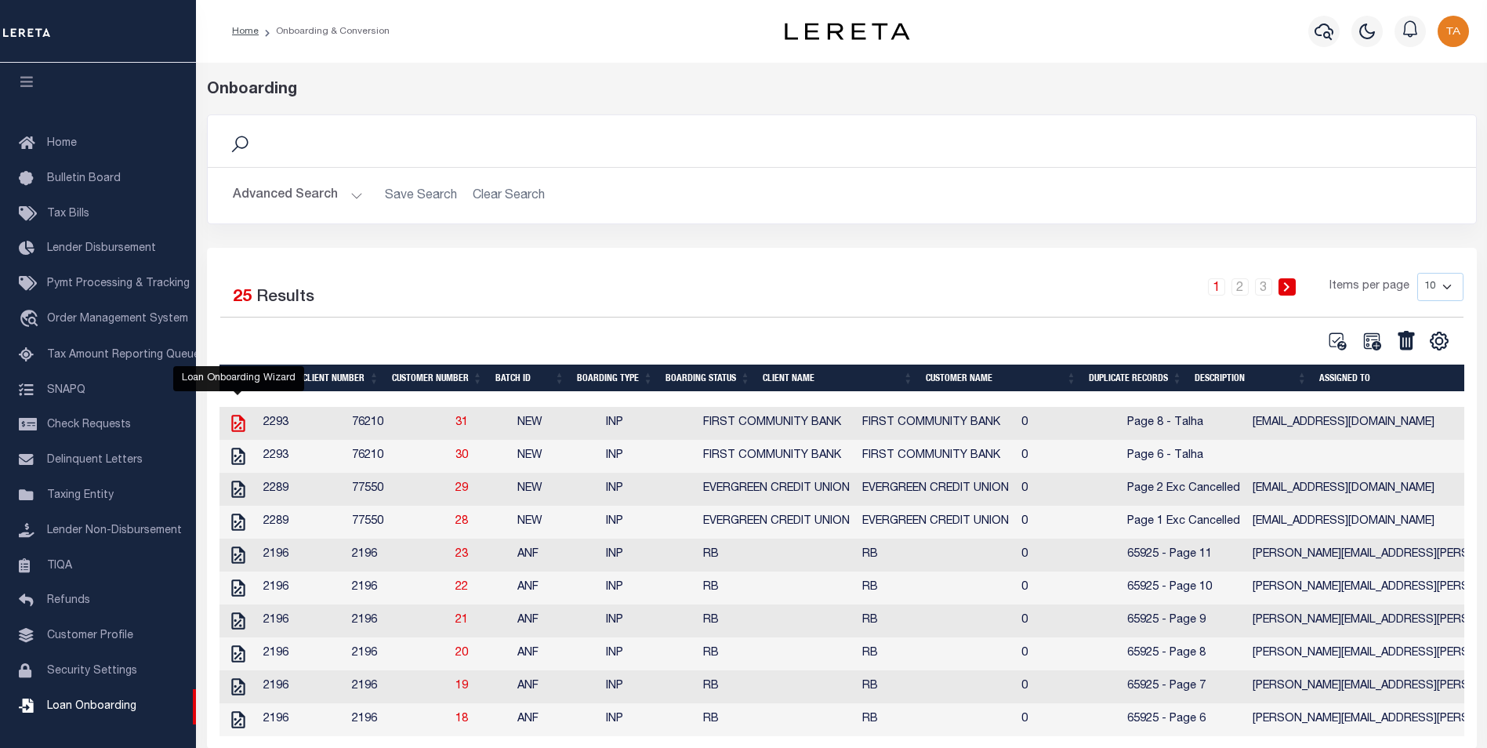
click at [238, 425] on icon at bounding box center [238, 423] width 20 height 20
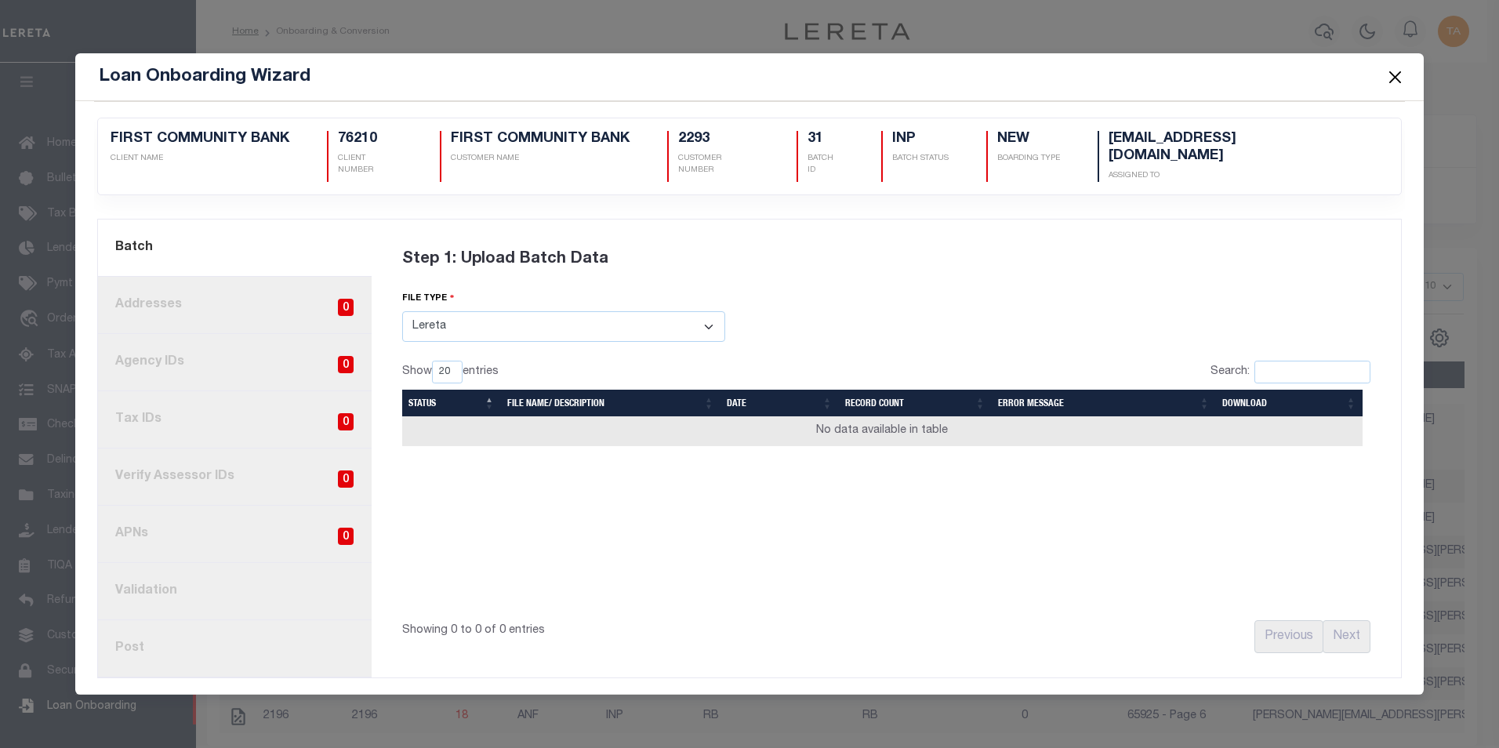
click at [432, 321] on select "Select File Type Lereta Lereta Conversion Zip" at bounding box center [563, 326] width 323 height 31
click at [402, 311] on select "Select File Type Lereta Lereta Conversion Zip" at bounding box center [563, 326] width 323 height 31
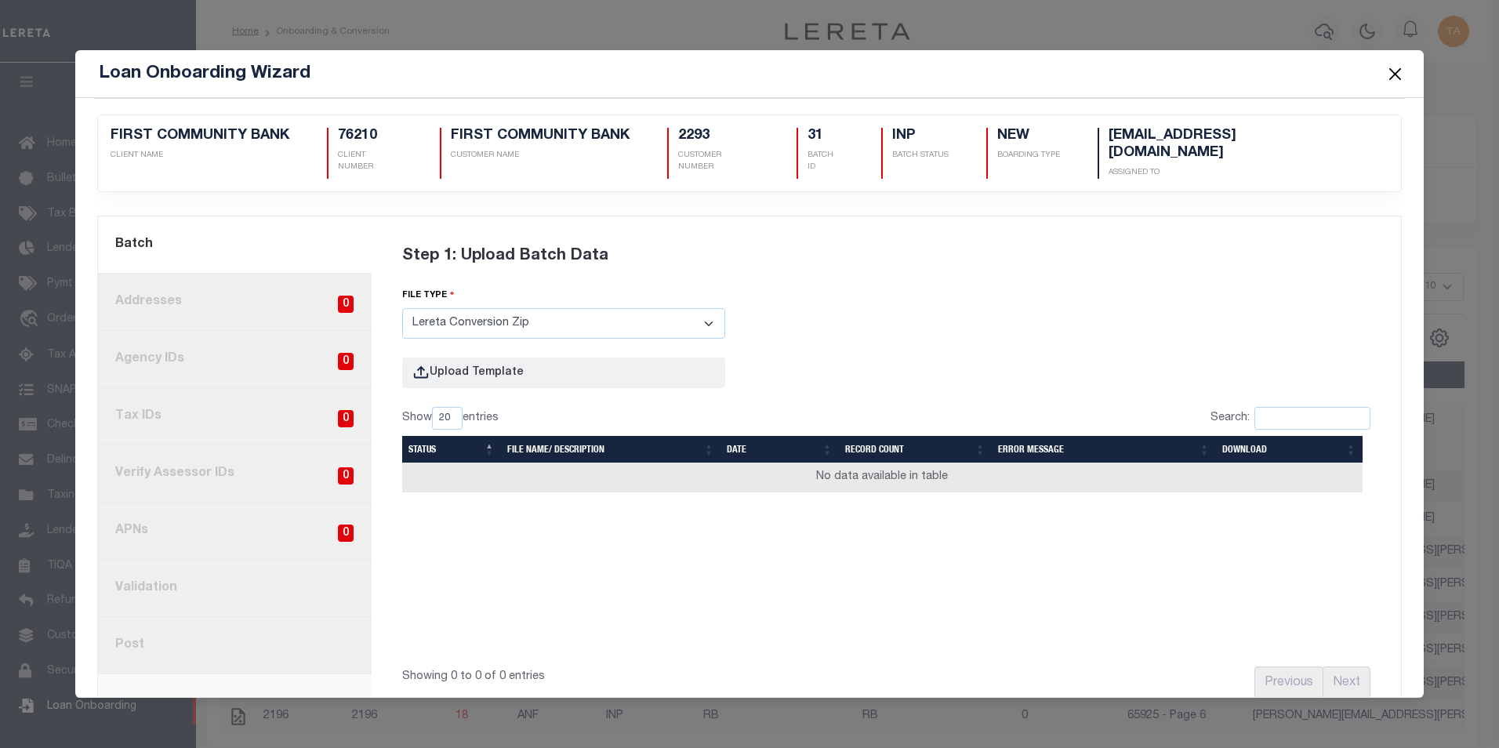
click at [449, 308] on select "Select File Type Lereta Lereta Conversion Zip" at bounding box center [563, 323] width 323 height 31
select select "LERETA"
click at [402, 308] on select "Select File Type Lereta Lereta Conversion Zip" at bounding box center [563, 323] width 323 height 31
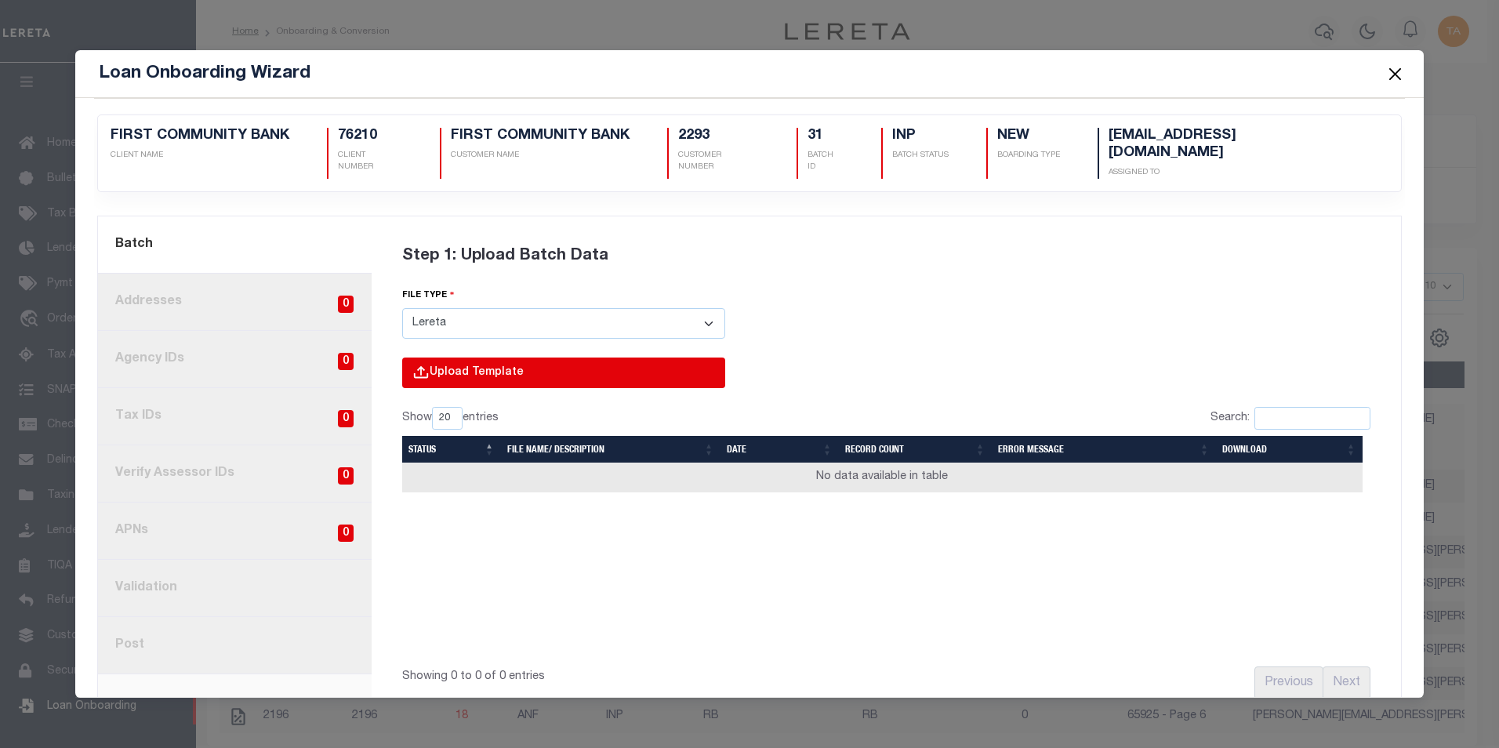
click at [431, 357] on input "file" at bounding box center [352, 388] width 746 height 63
type input "C:\fakepath\lender-76210-lien_page_8.csv"
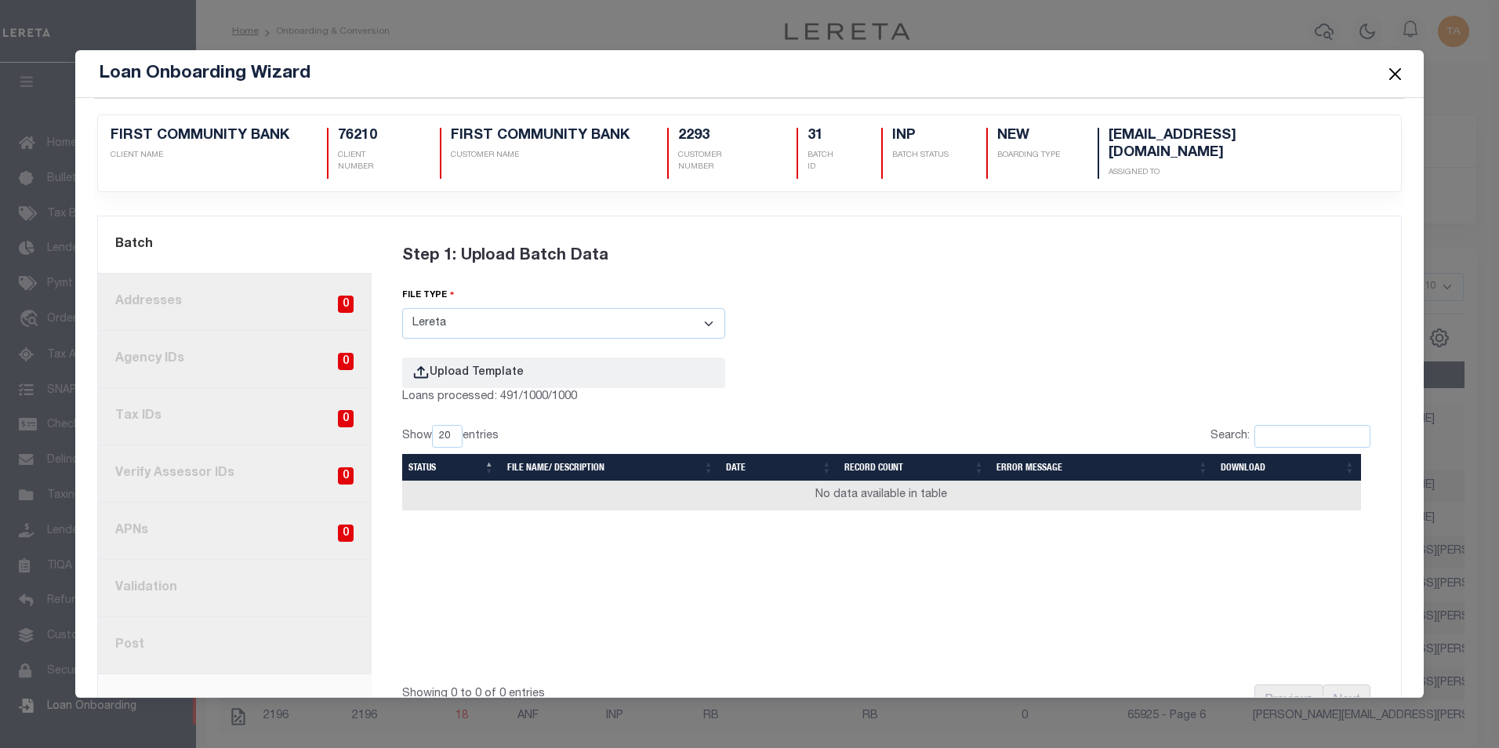
click at [1395, 72] on button "Close" at bounding box center [1394, 73] width 20 height 20
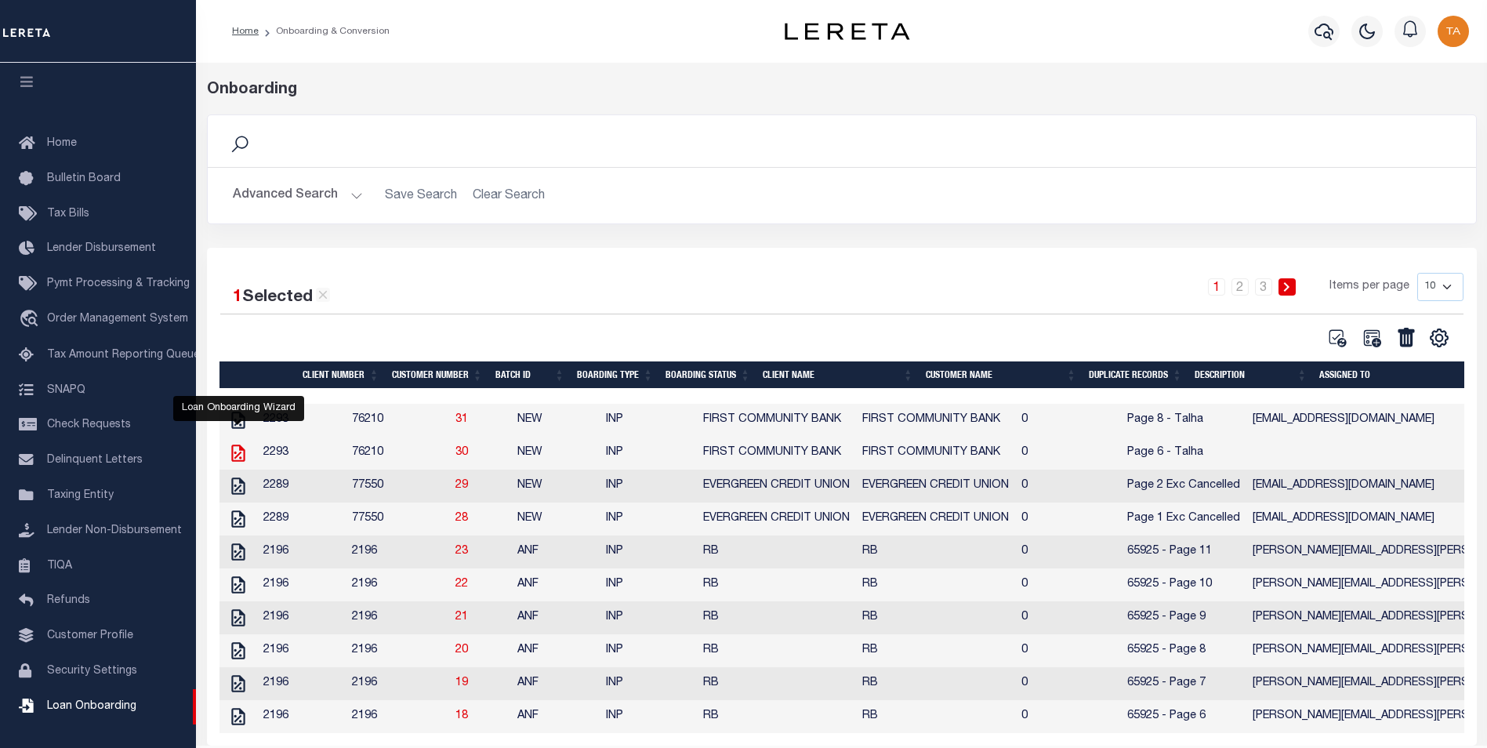
click at [238, 454] on icon at bounding box center [238, 453] width 20 height 20
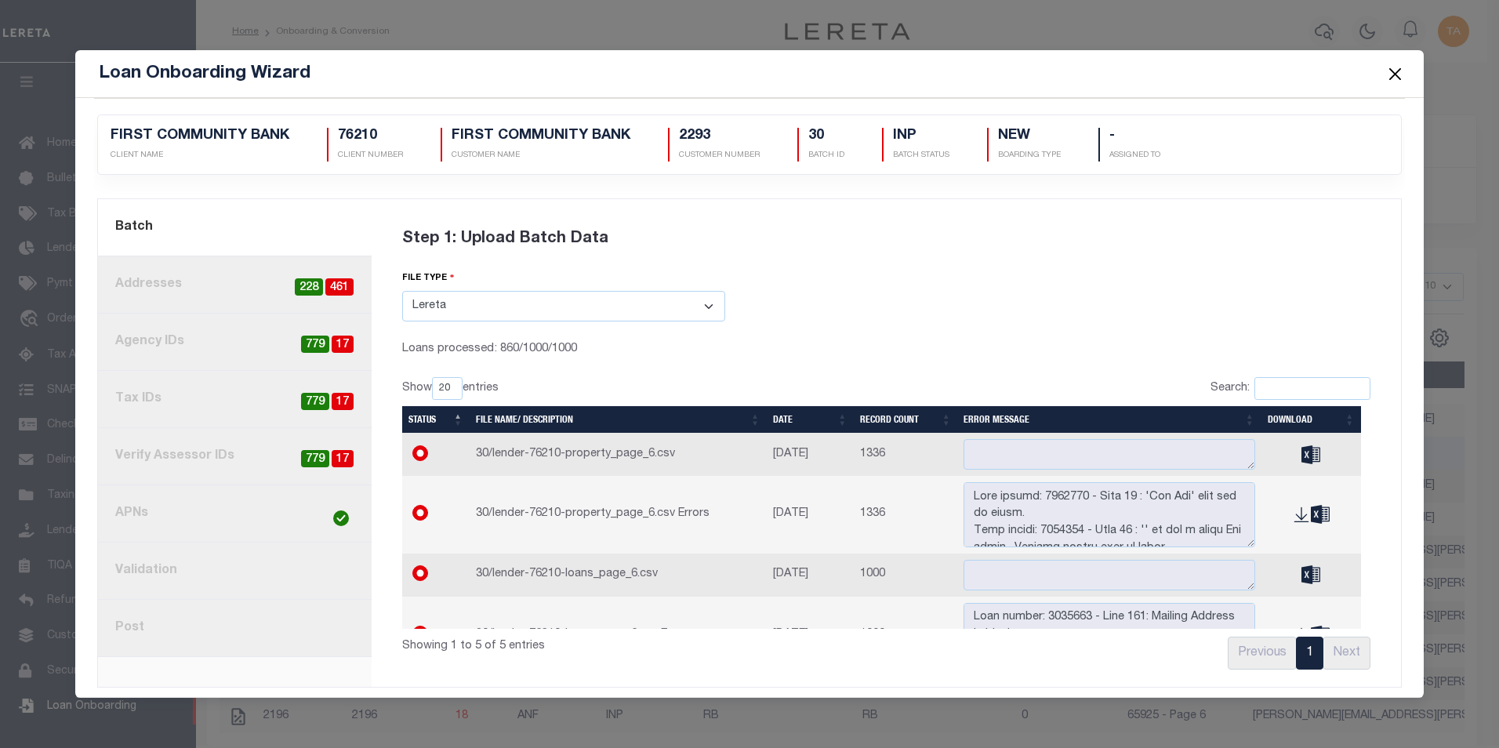
click at [1394, 72] on button "Close" at bounding box center [1394, 73] width 20 height 20
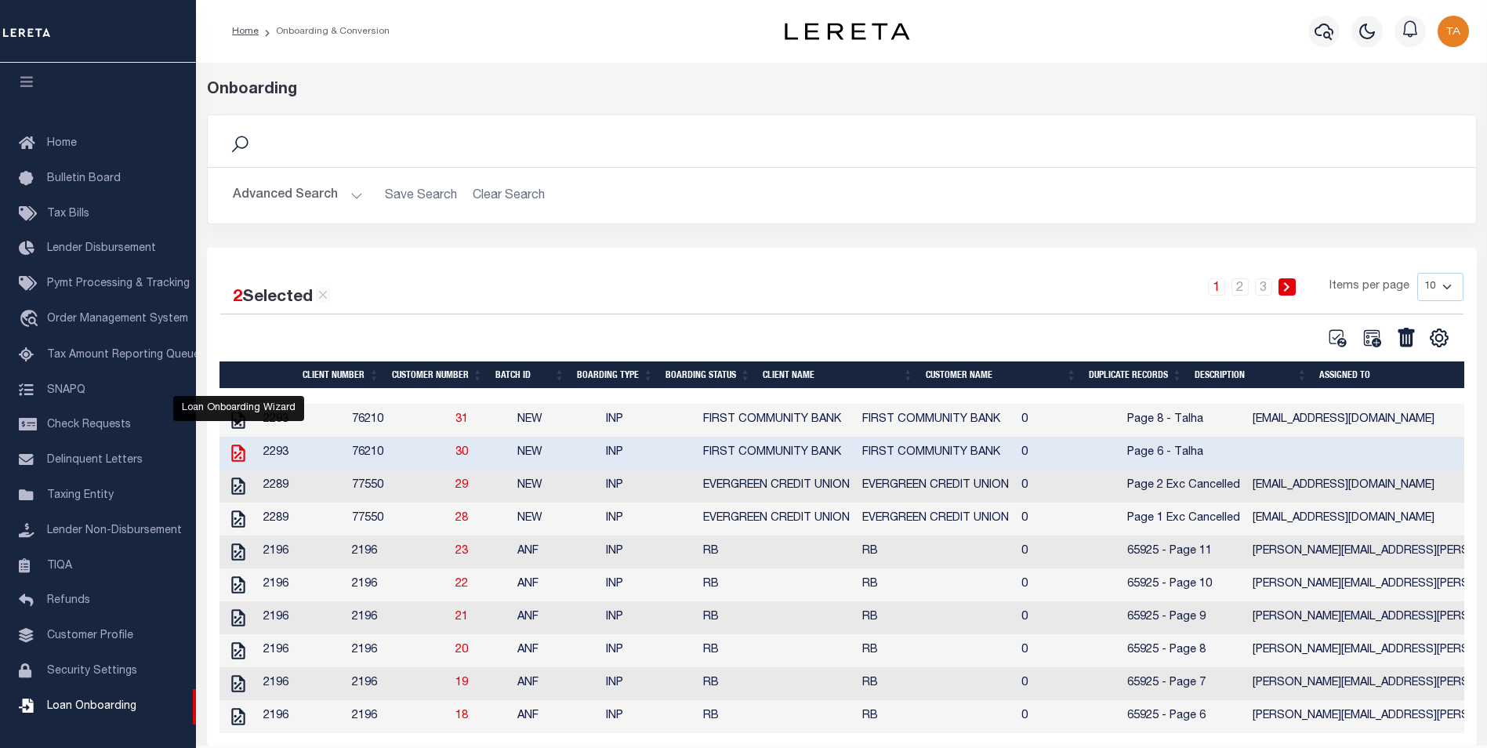
click at [236, 458] on icon at bounding box center [238, 453] width 20 height 20
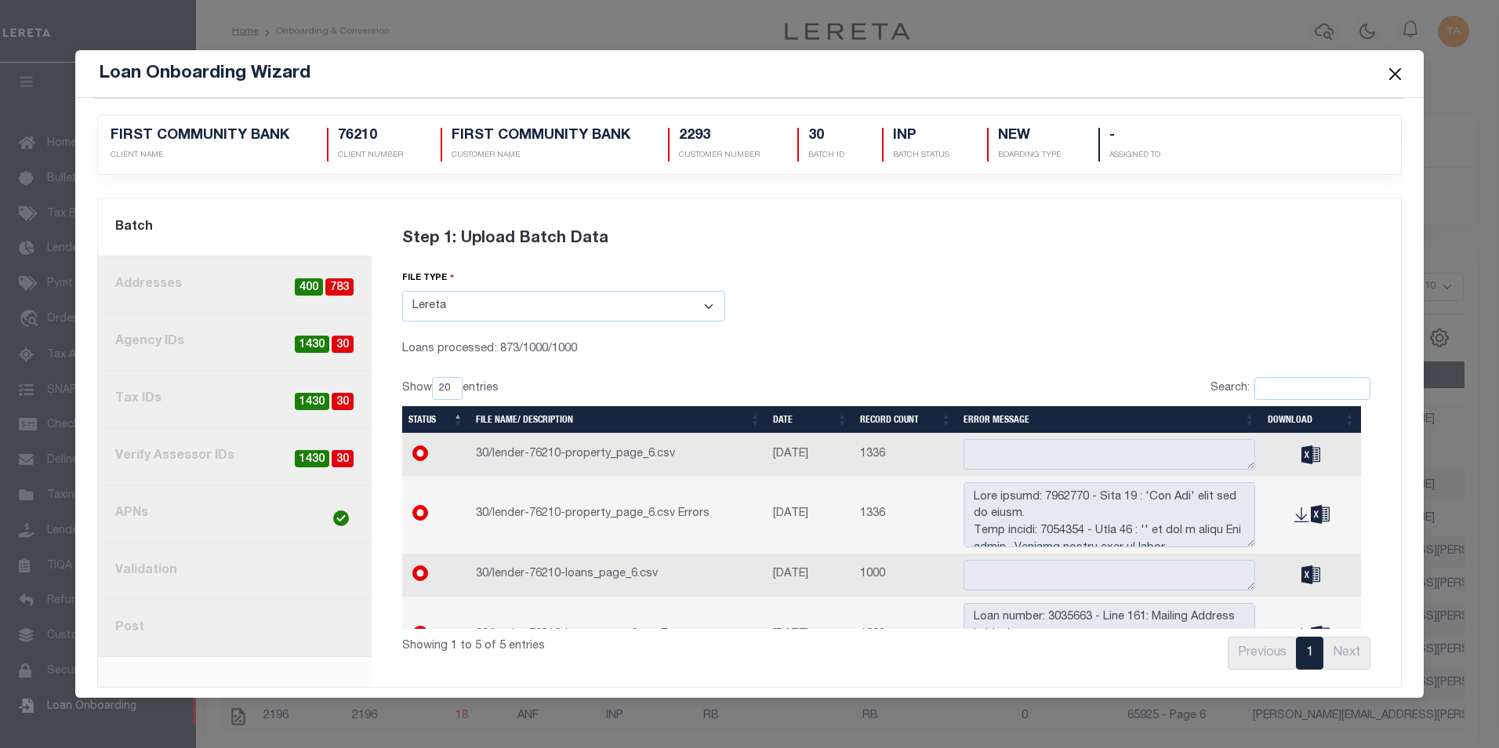
click at [1395, 73] on button "Close" at bounding box center [1394, 73] width 20 height 20
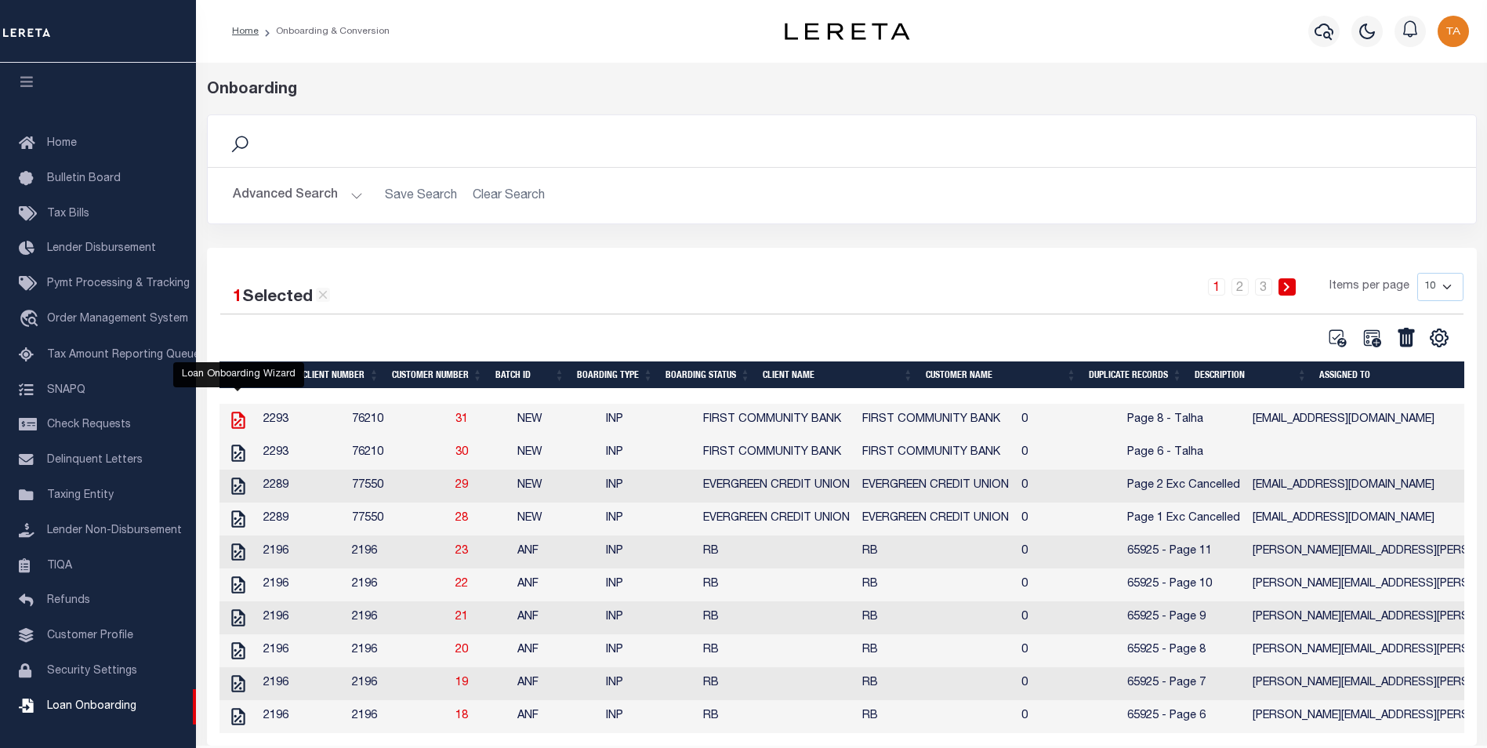
click at [233, 421] on icon at bounding box center [237, 420] width 13 height 17
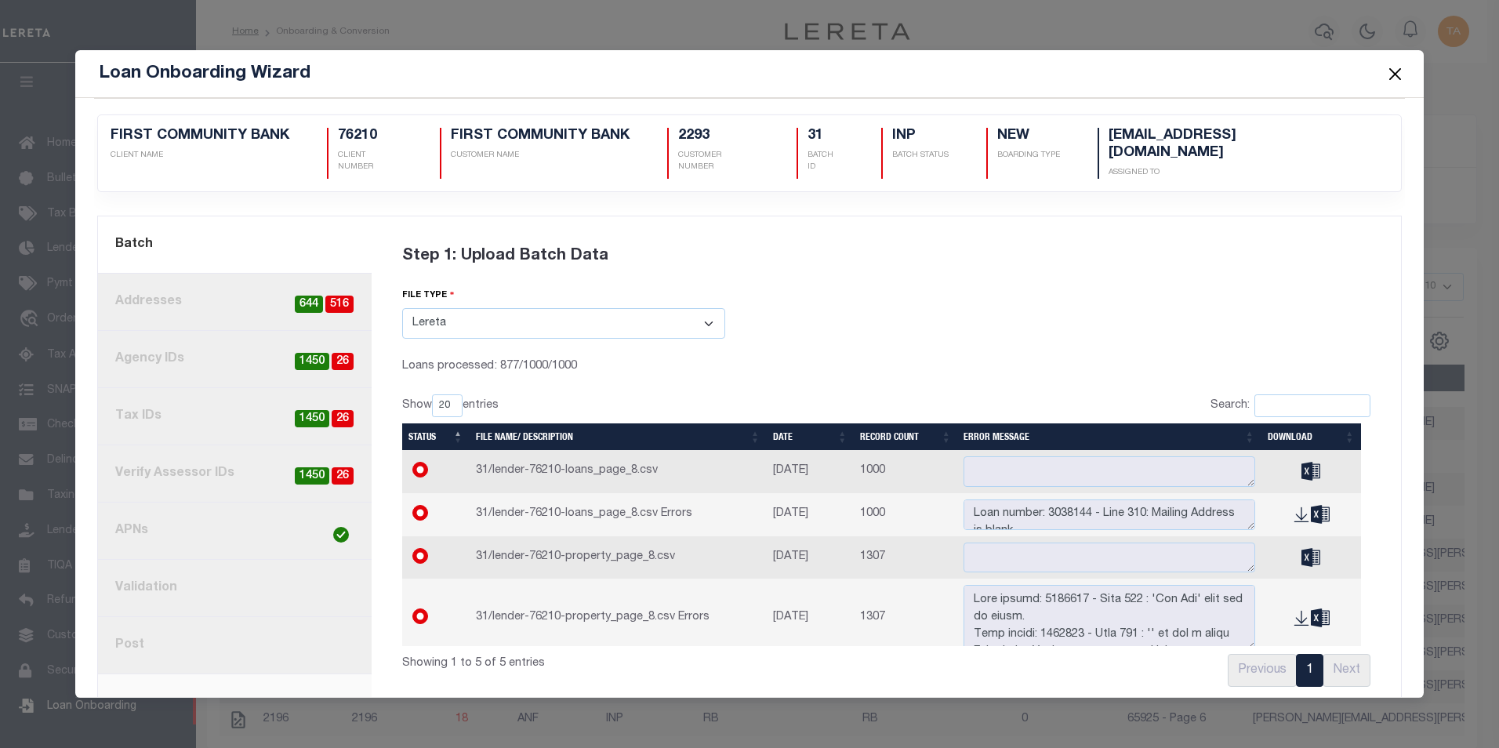
scroll to position [44, 0]
